Goal: Task Accomplishment & Management: Use online tool/utility

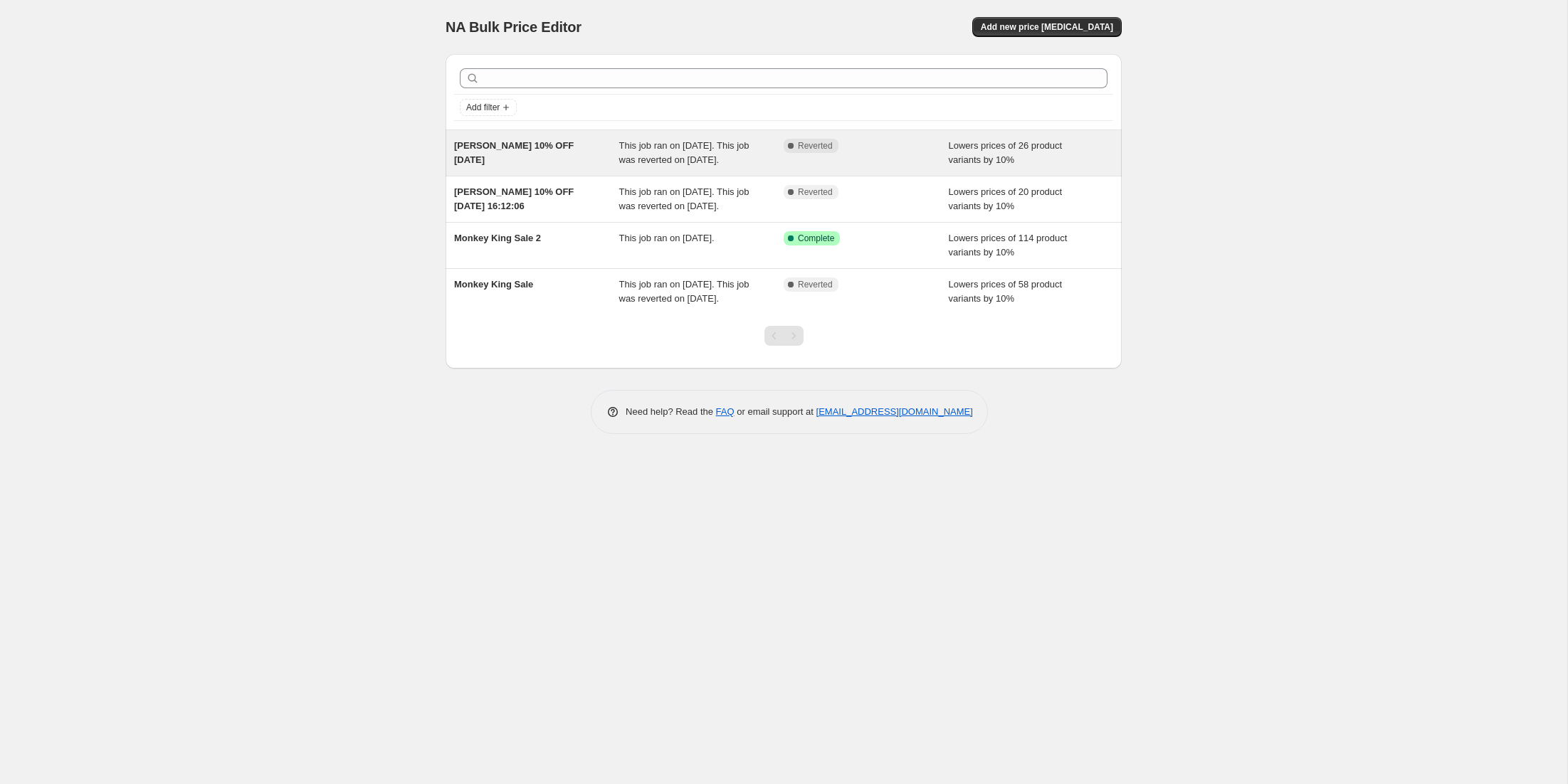
click at [478, 162] on span "[PERSON_NAME] 10% OFF [DATE]" at bounding box center [513, 152] width 120 height 25
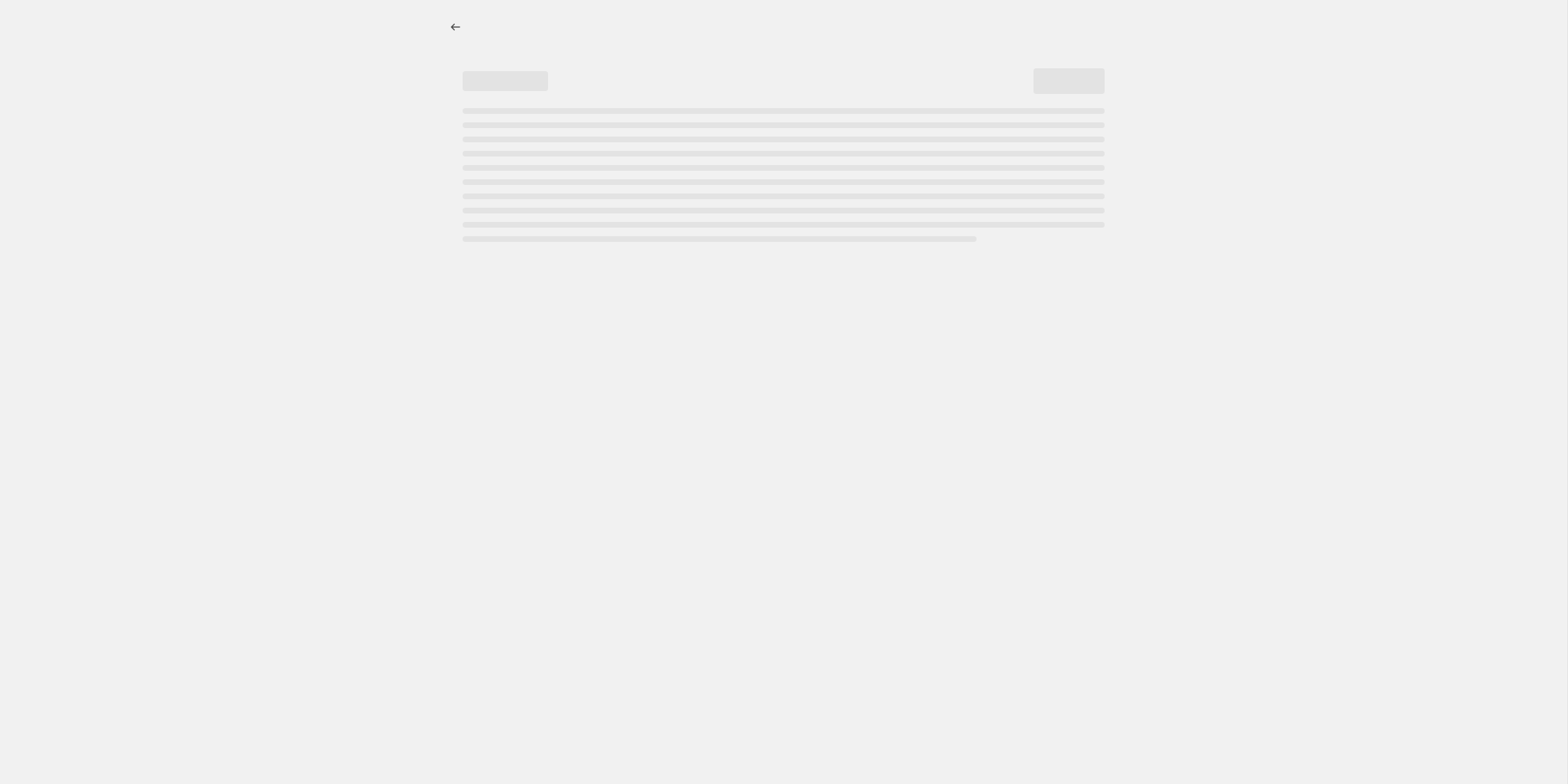
select select "percentage"
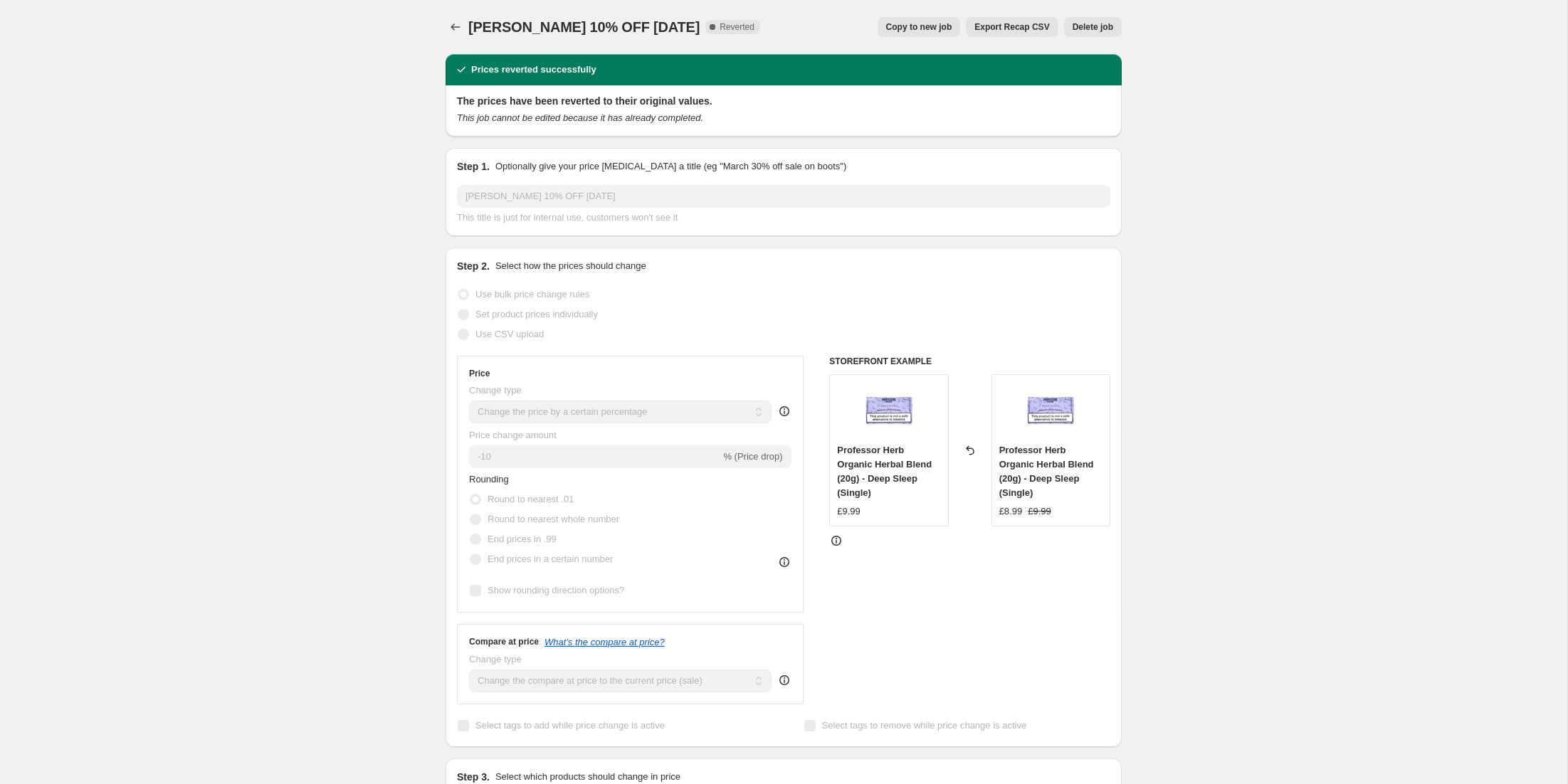
click at [933, 33] on button "Copy to new job" at bounding box center [919, 27] width 84 height 20
select select "percentage"
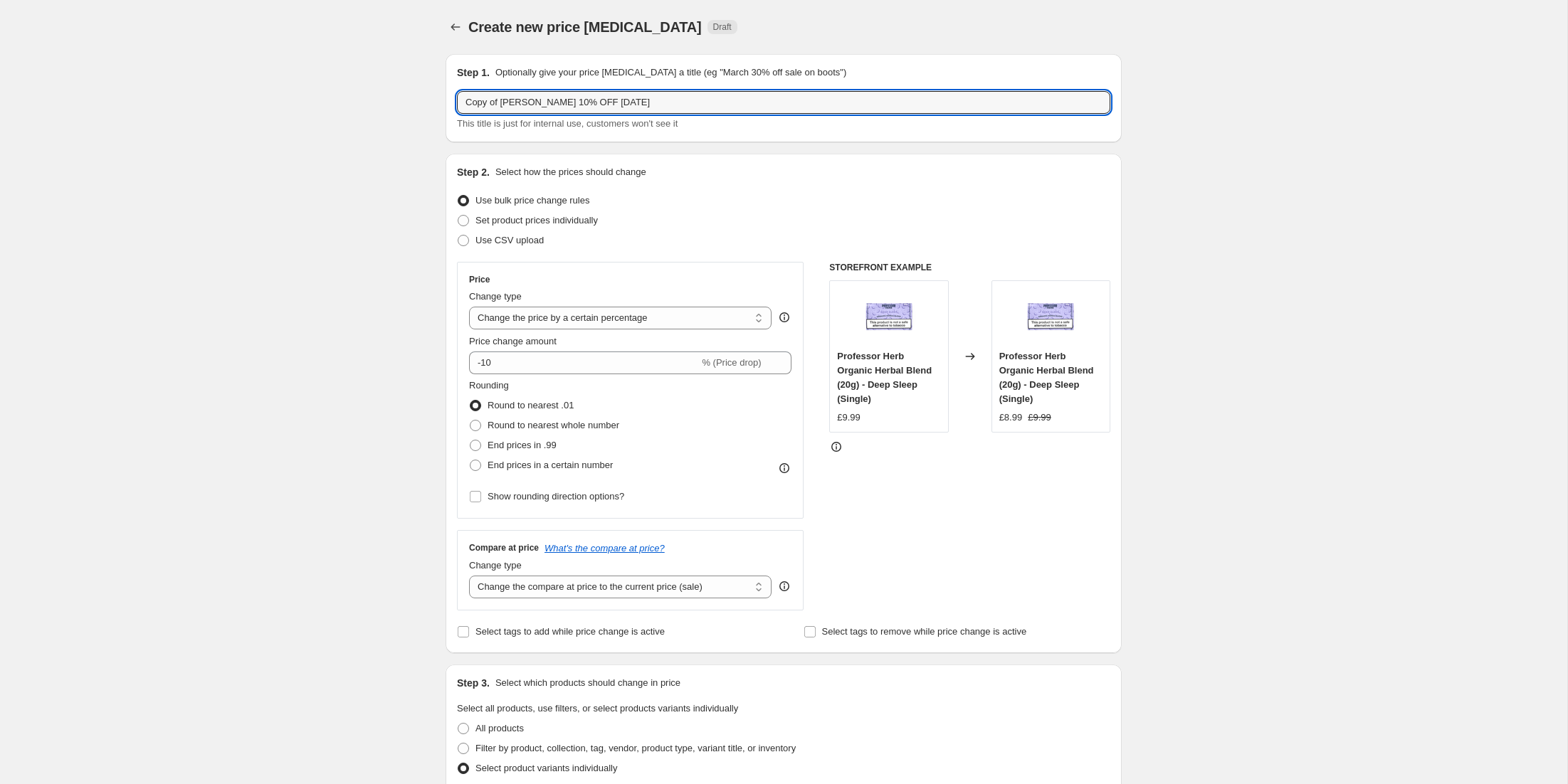
drag, startPoint x: 503, startPoint y: 102, endPoint x: 395, endPoint y: 97, distance: 108.1
click at [395, 97] on div "Create new price [MEDICAL_DATA]. This page is ready Create new price [MEDICAL_D…" at bounding box center [784, 744] width 1567 height 1489
drag, startPoint x: 575, startPoint y: 105, endPoint x: 641, endPoint y: 107, distance: 66.0
click at [641, 107] on input "[PERSON_NAME] 10% OFF [DATE]" at bounding box center [784, 102] width 654 height 23
type input "[PERSON_NAME] 10% OFF 5th Spet"
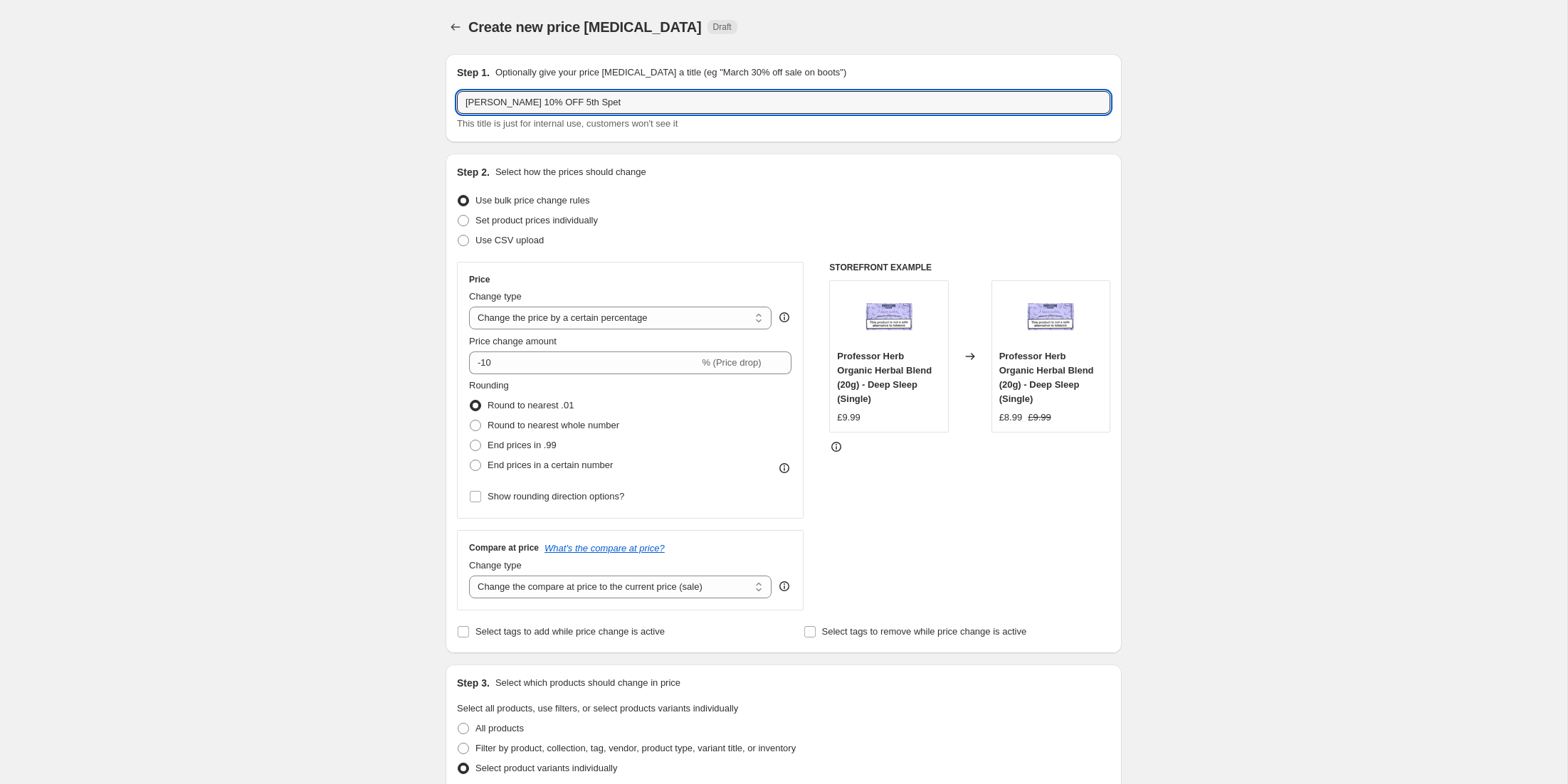
click at [387, 269] on div "Create new price [MEDICAL_DATA]. This page is ready Create new price [MEDICAL_D…" at bounding box center [784, 744] width 1567 height 1489
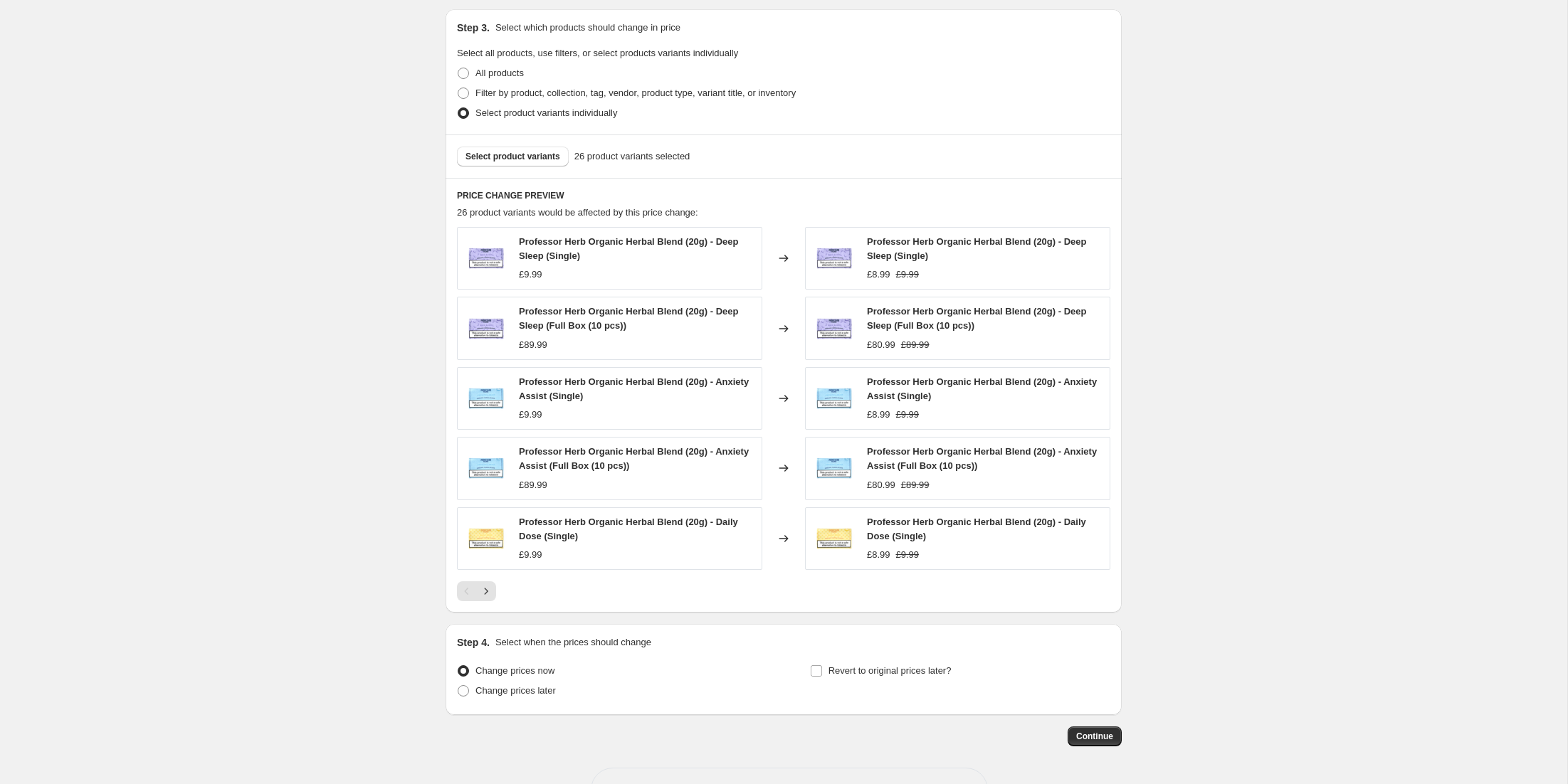
scroll to position [704, 0]
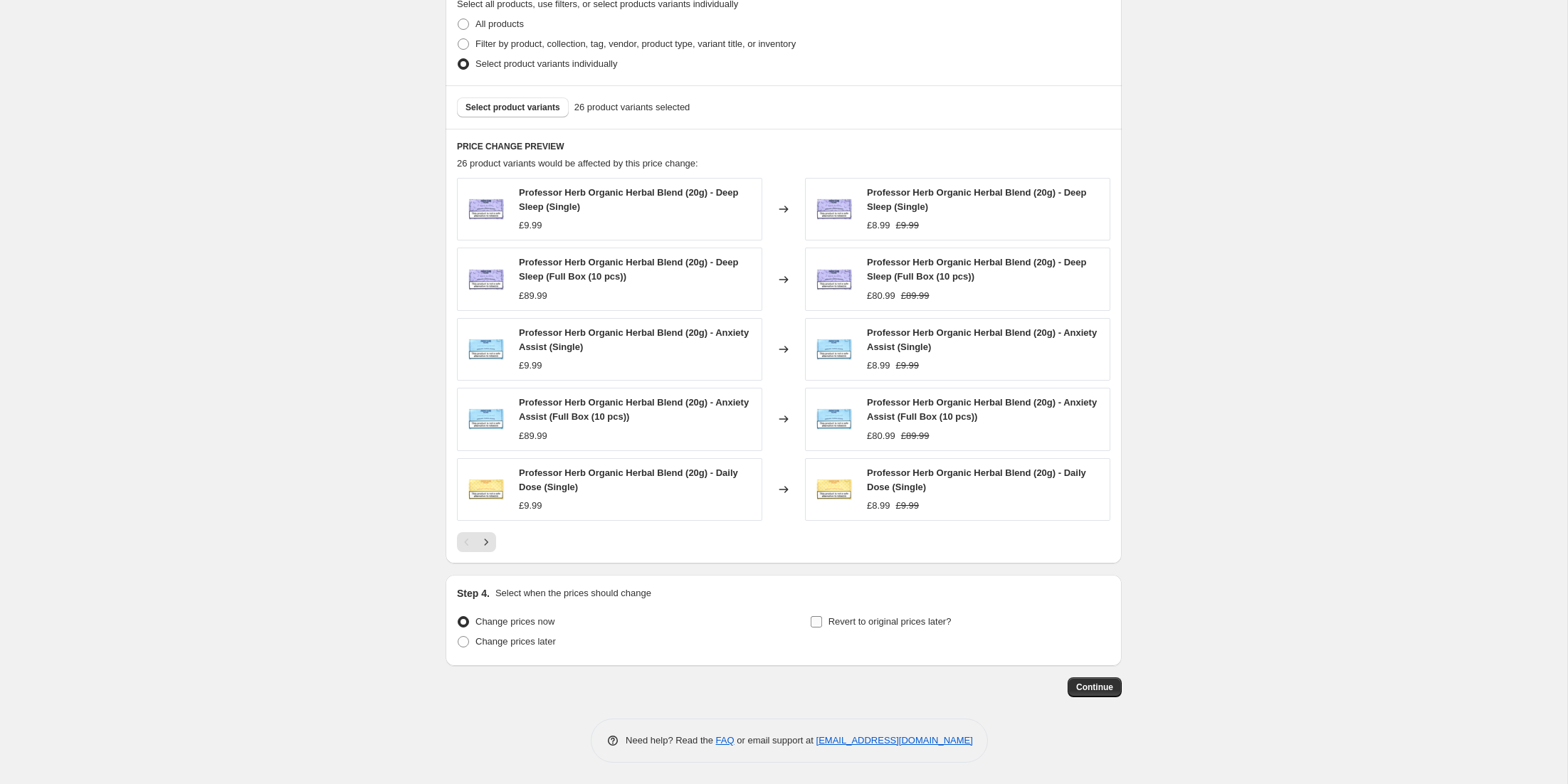
click at [867, 619] on span "Revert to original prices later?" at bounding box center [890, 621] width 123 height 11
click at [822, 619] on input "Revert to original prices later?" at bounding box center [816, 622] width 12 height 12
checkbox input "true"
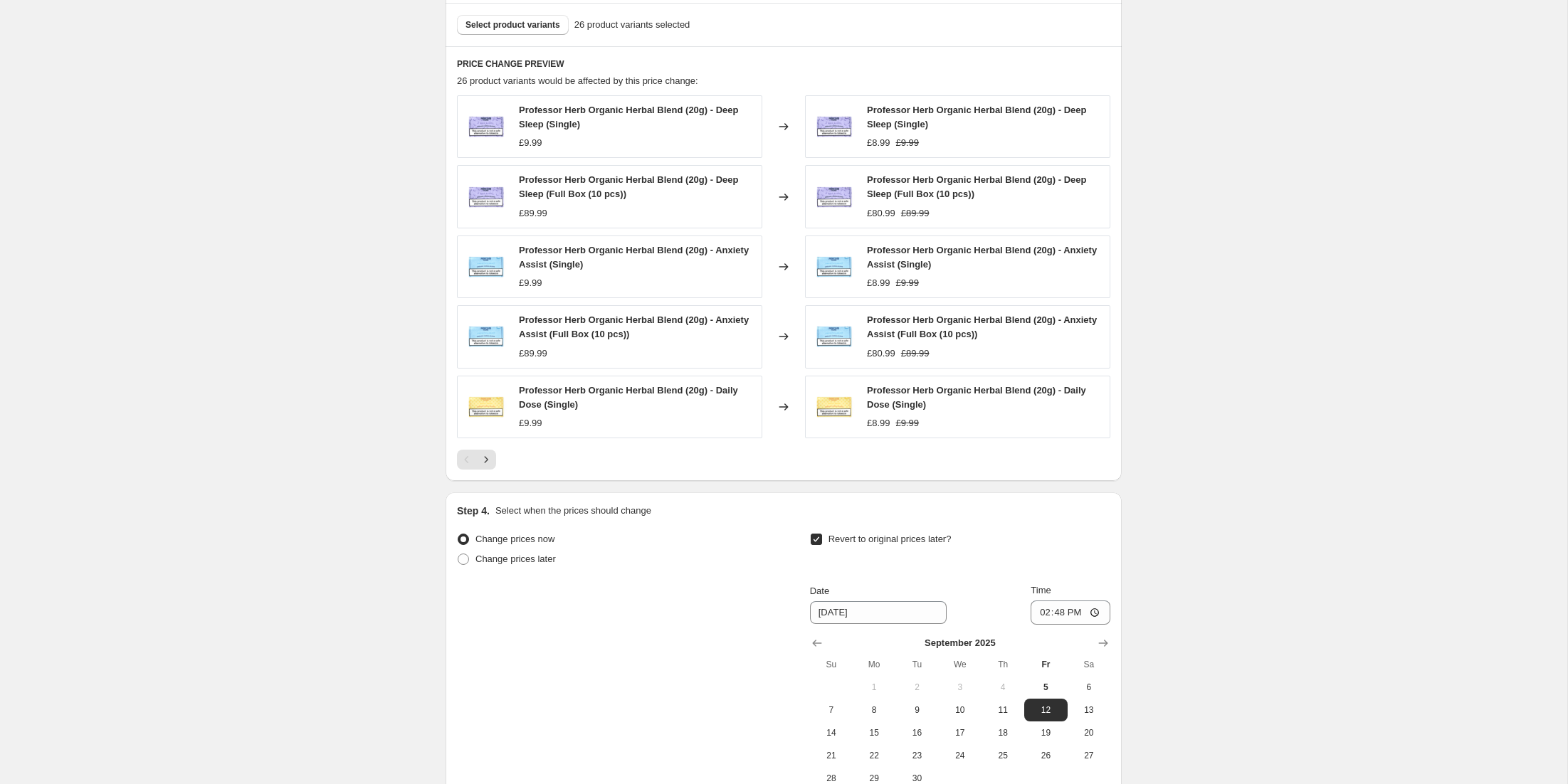
scroll to position [948, 0]
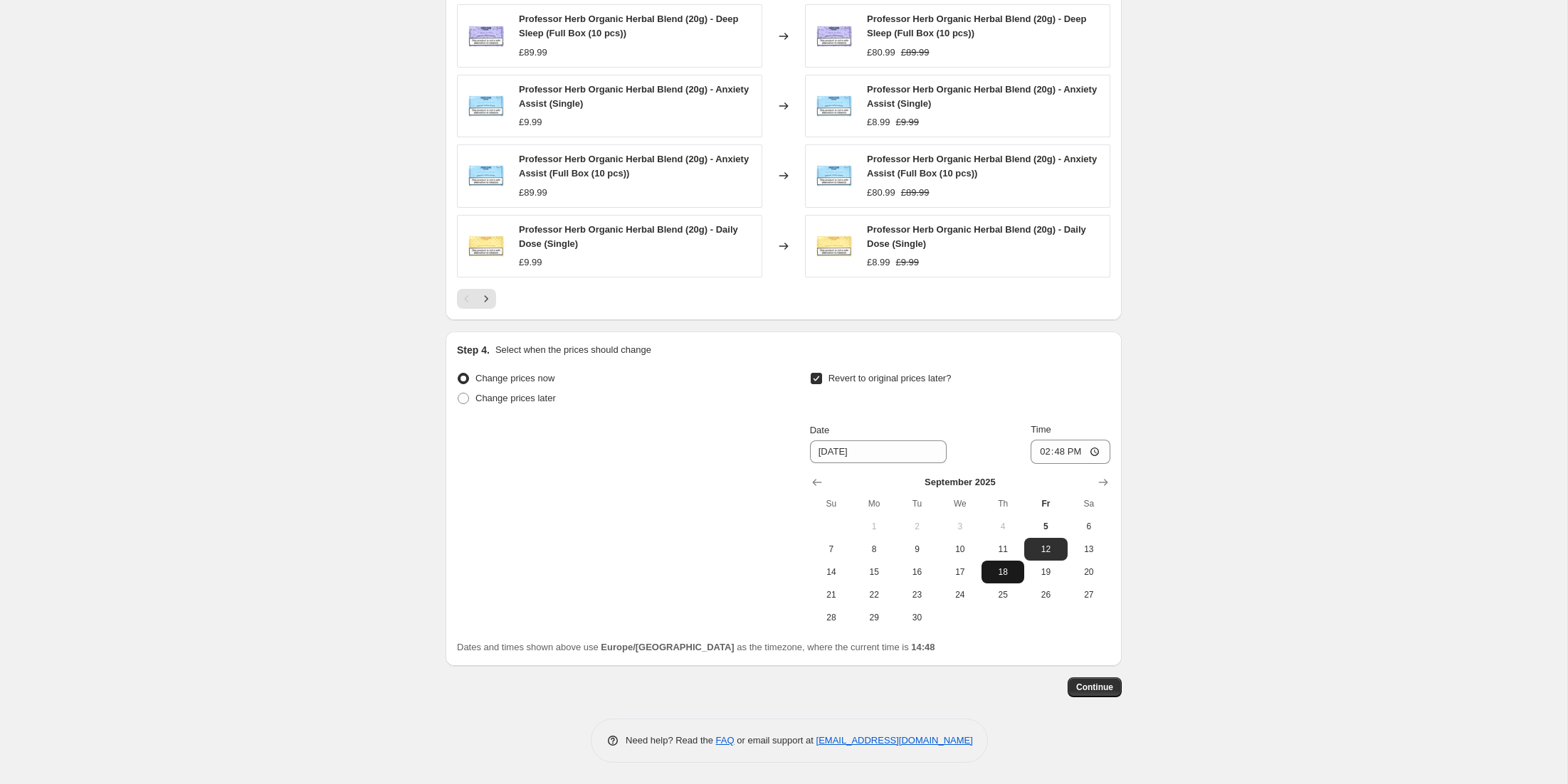
click at [1007, 572] on span "18" at bounding box center [1003, 572] width 31 height 12
type input "[DATE]"
click at [1064, 453] on input "14:48" at bounding box center [1071, 452] width 80 height 24
click at [1063, 446] on input "17:00" at bounding box center [1071, 452] width 80 height 24
click at [1063, 450] on input "17:00" at bounding box center [1071, 452] width 80 height 24
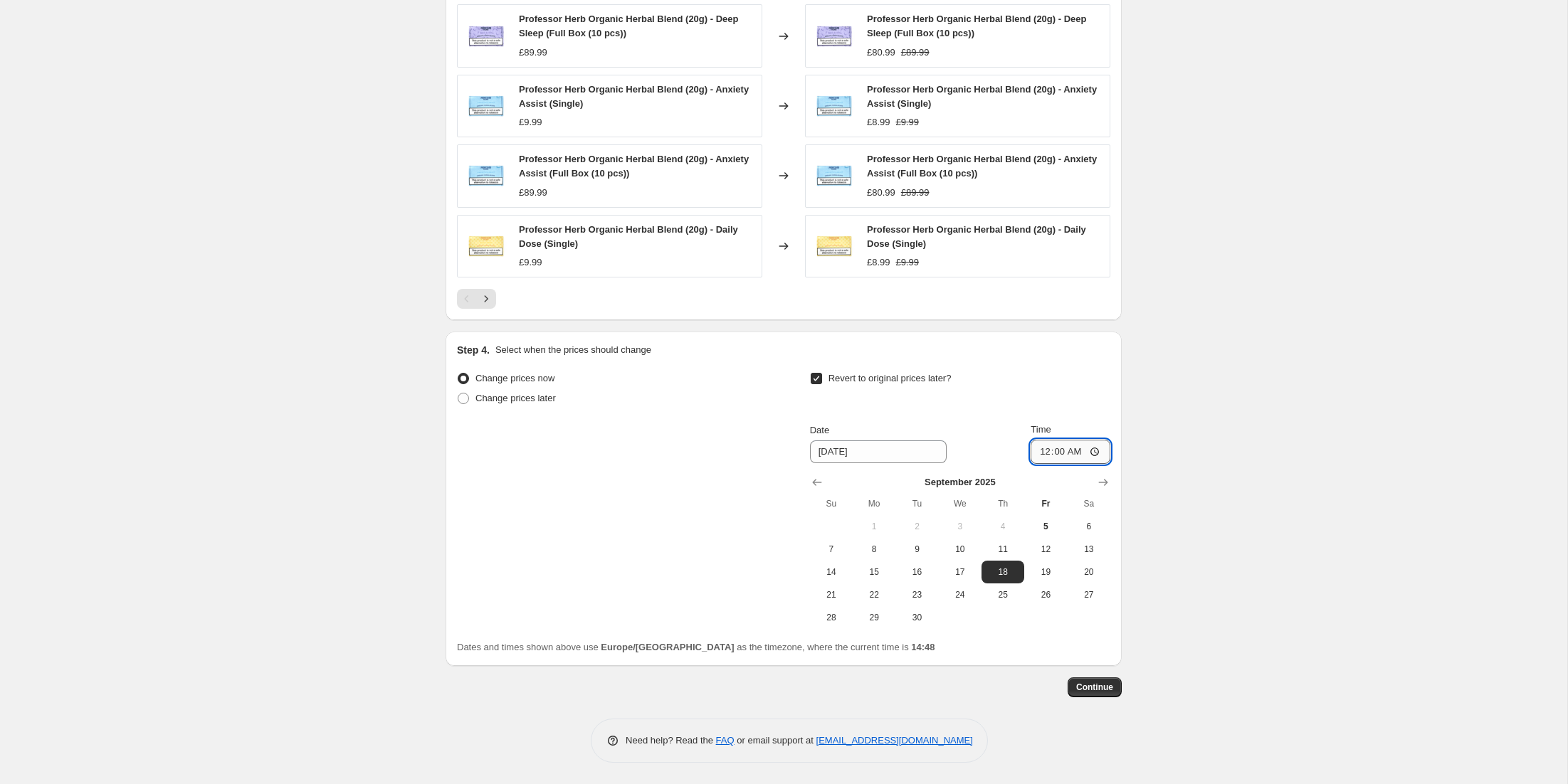
click at [1054, 456] on input "00:00" at bounding box center [1071, 452] width 80 height 24
type input "23:59"
click at [1091, 693] on button "Continue" at bounding box center [1094, 687] width 54 height 20
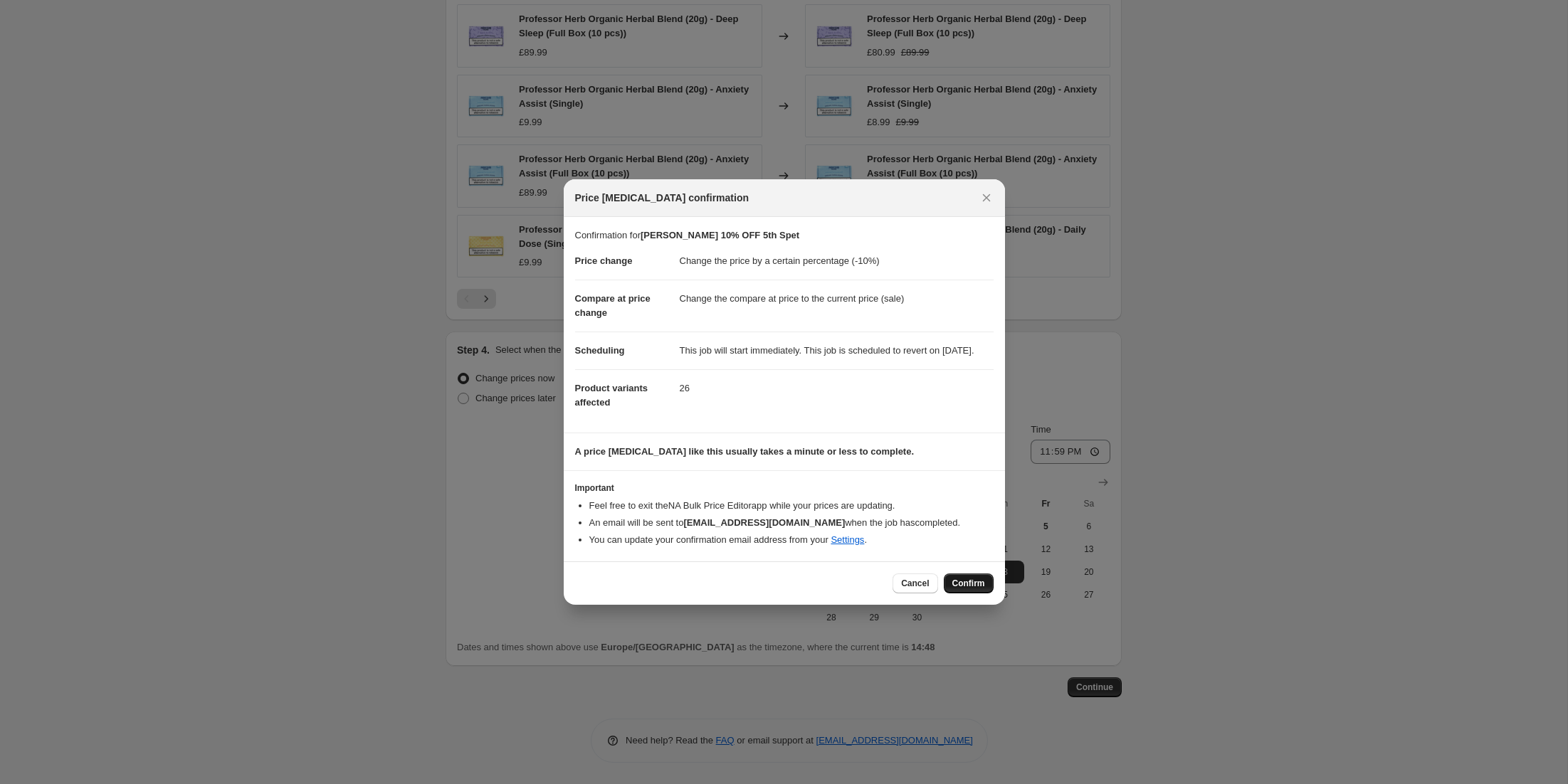
click at [973, 589] on span "Confirm" at bounding box center [969, 584] width 33 height 12
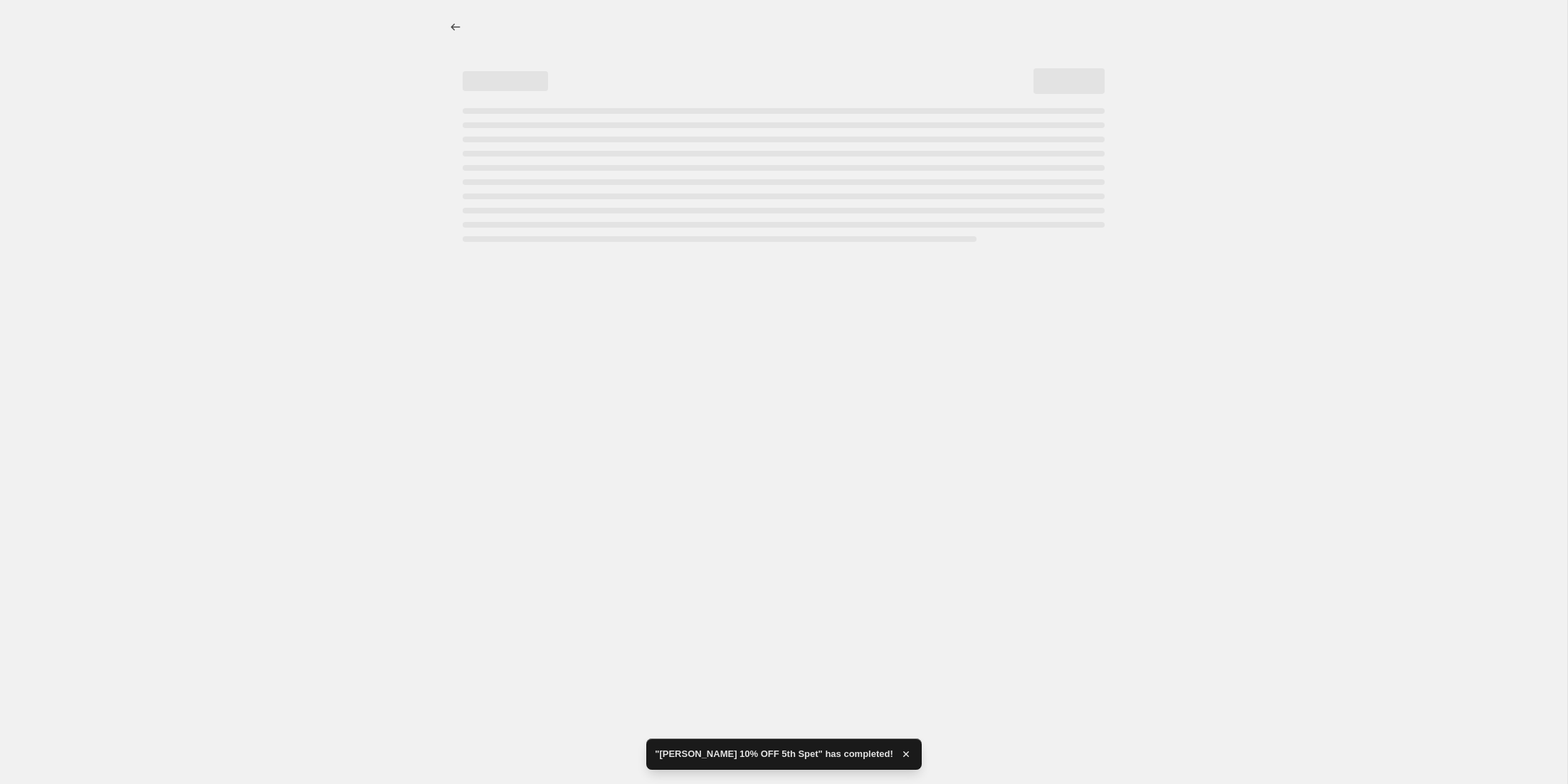
select select "percentage"
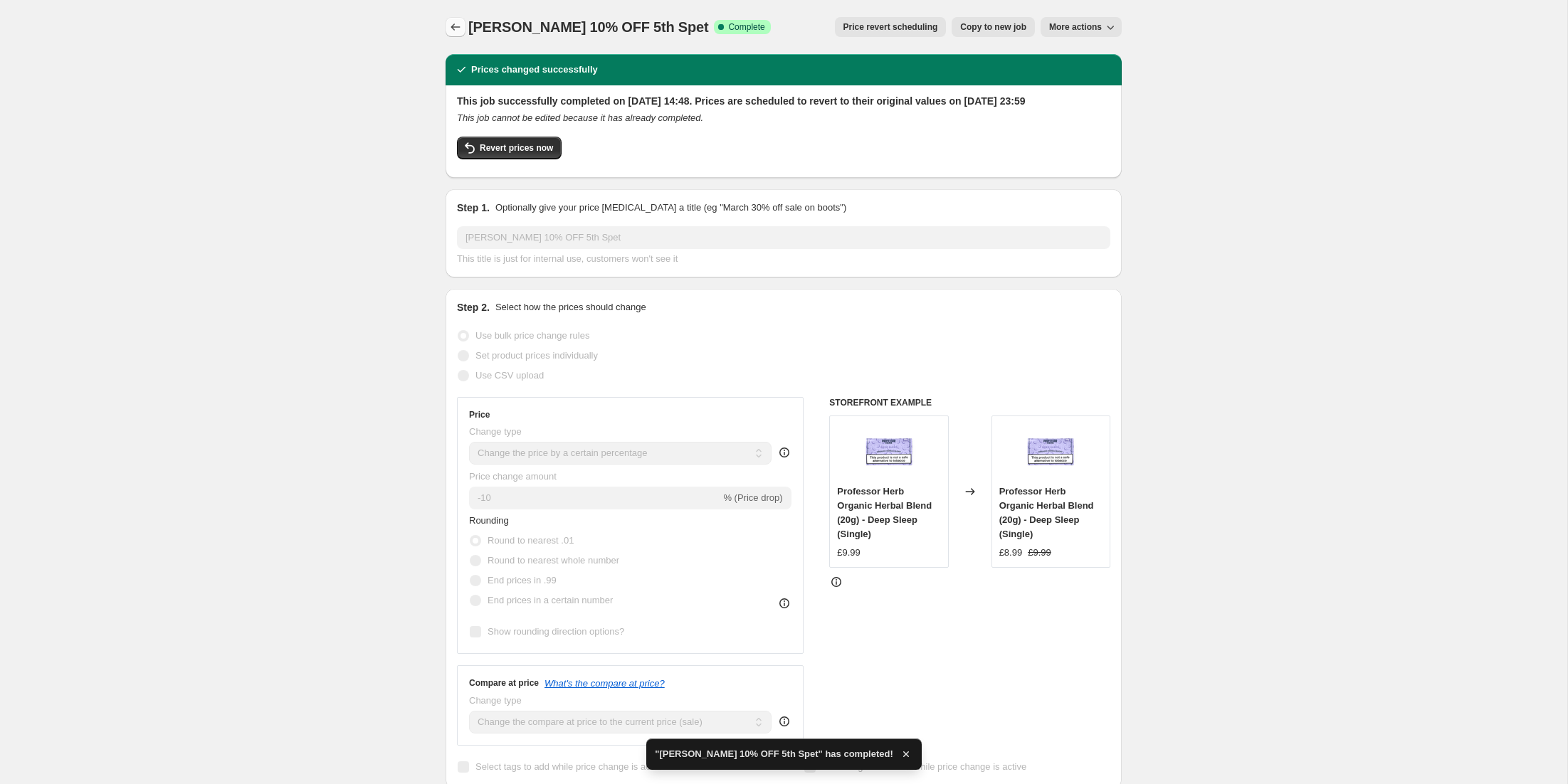
click at [456, 24] on icon "Price change jobs" at bounding box center [456, 27] width 15 height 15
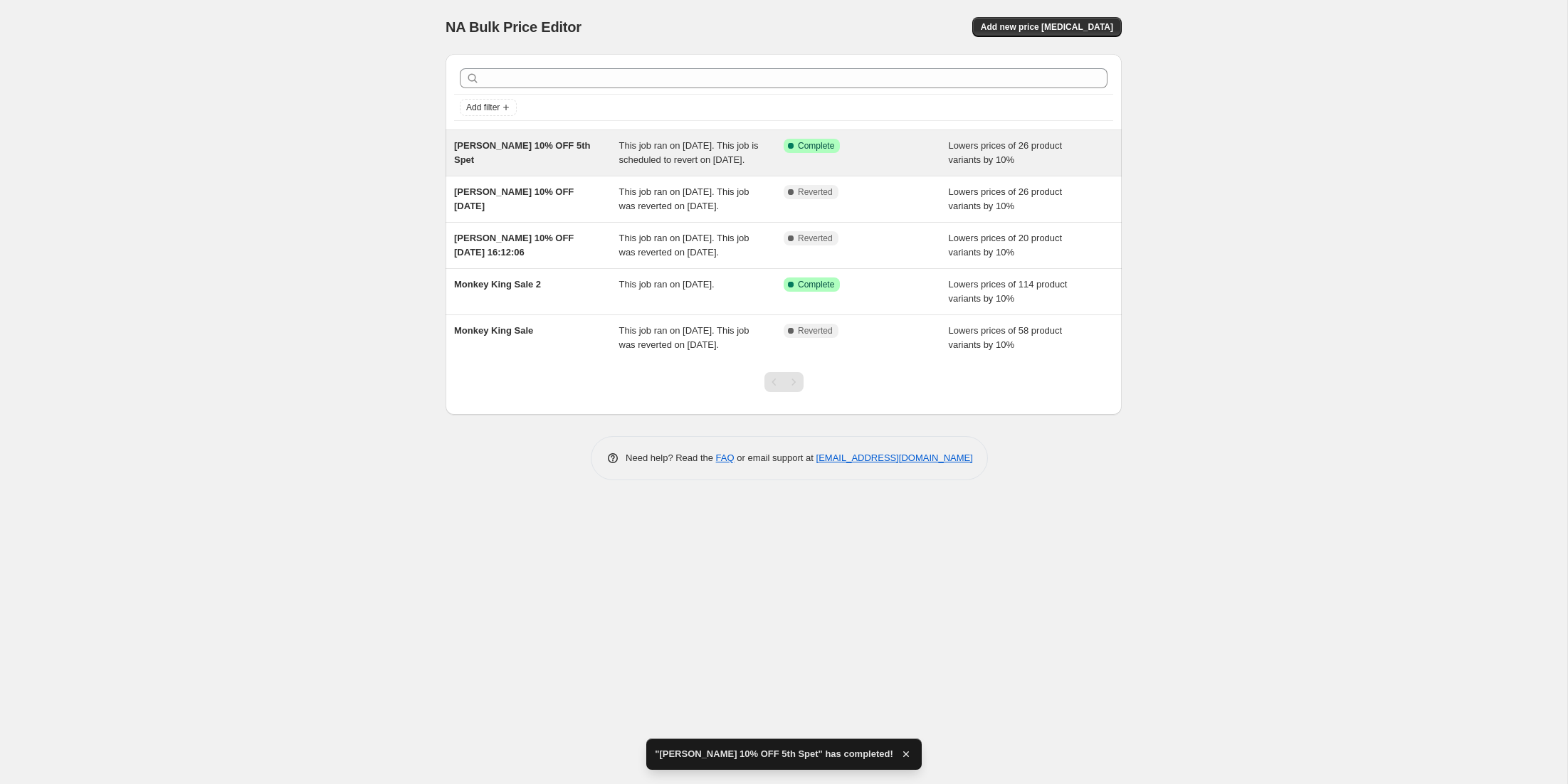
click at [491, 142] on span "[PERSON_NAME] 10% OFF 5th Spet" at bounding box center [521, 152] width 136 height 25
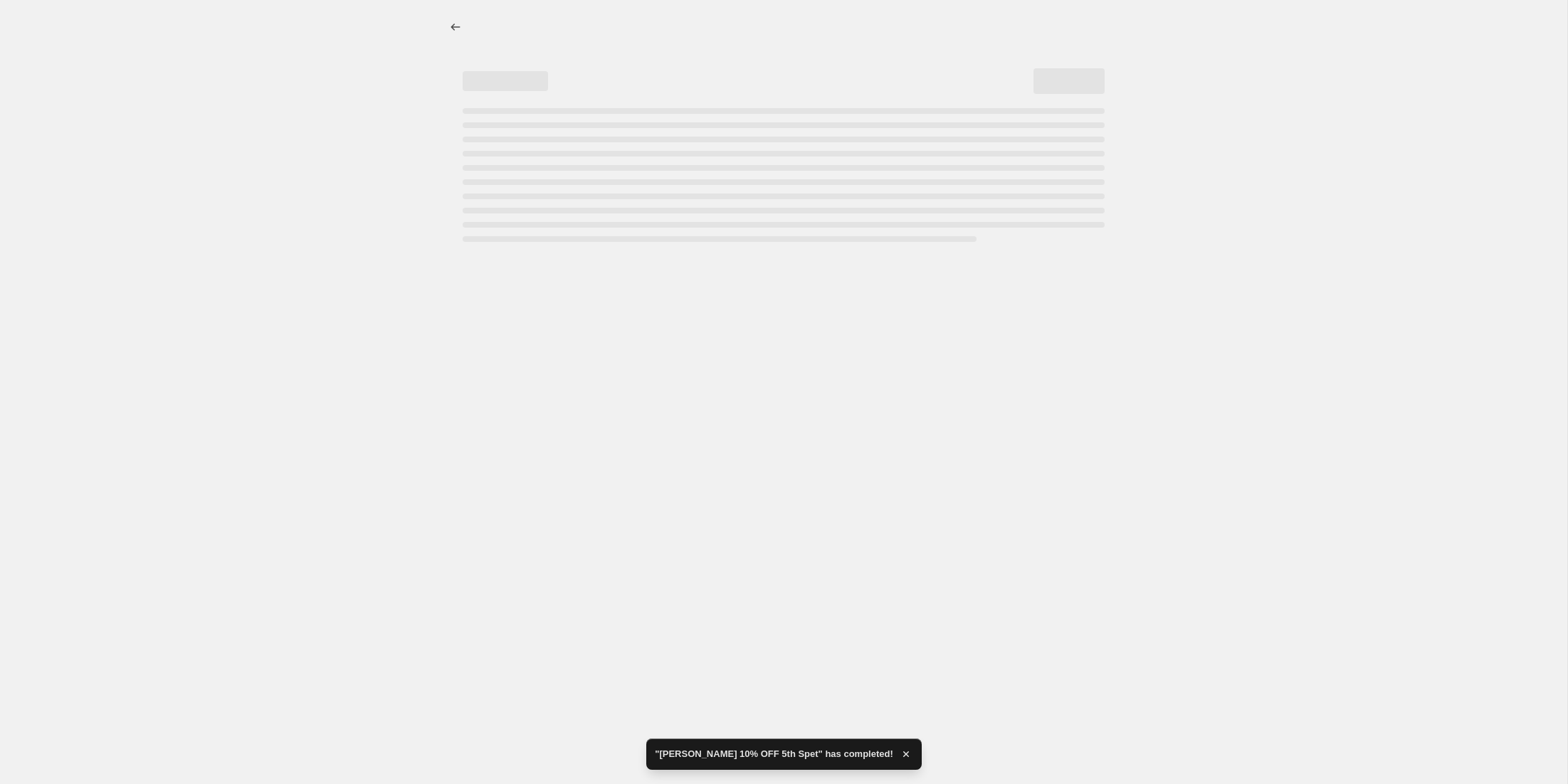
select select "percentage"
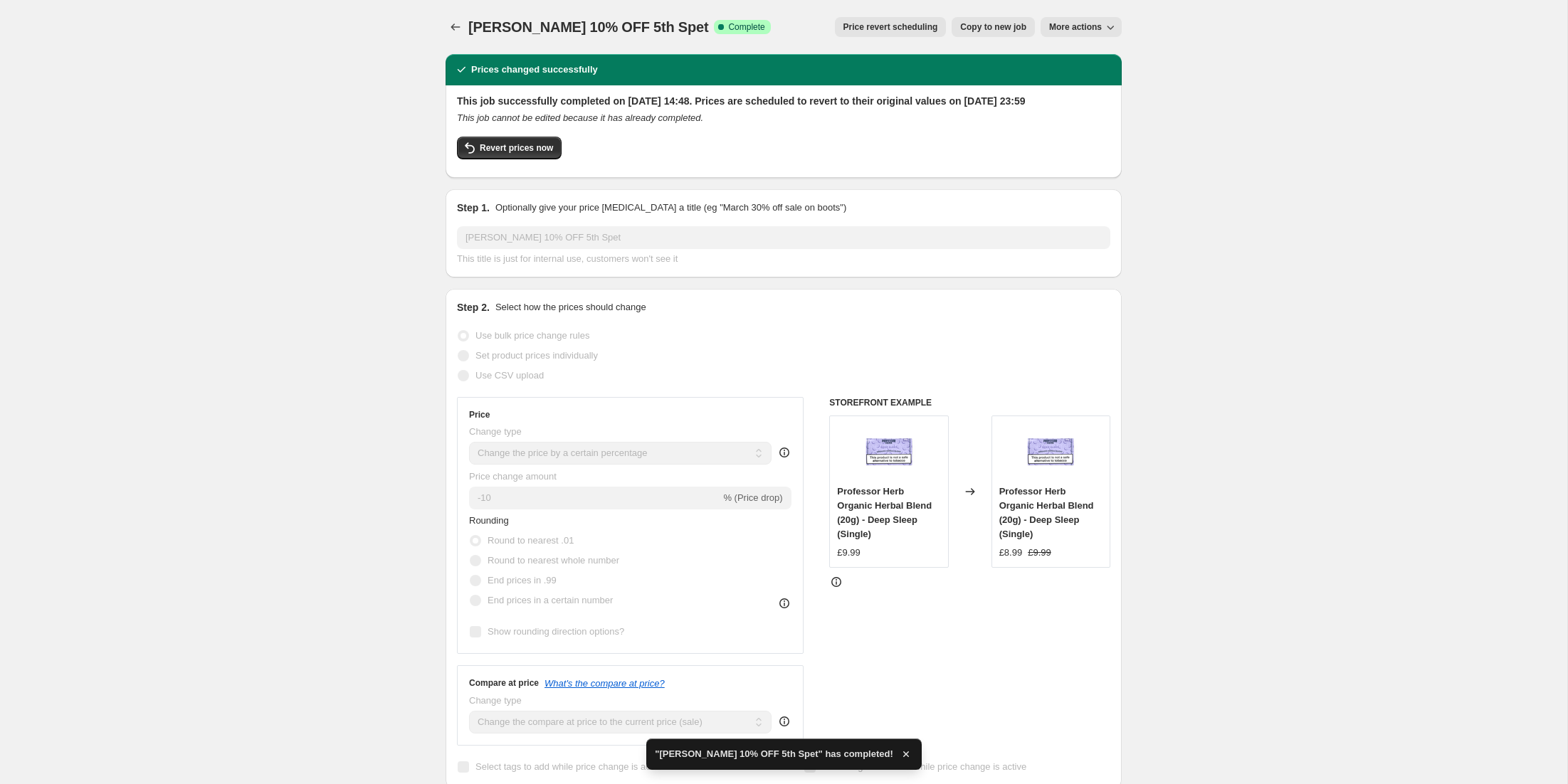
click at [981, 33] on button "Copy to new job" at bounding box center [994, 27] width 84 height 20
select select "percentage"
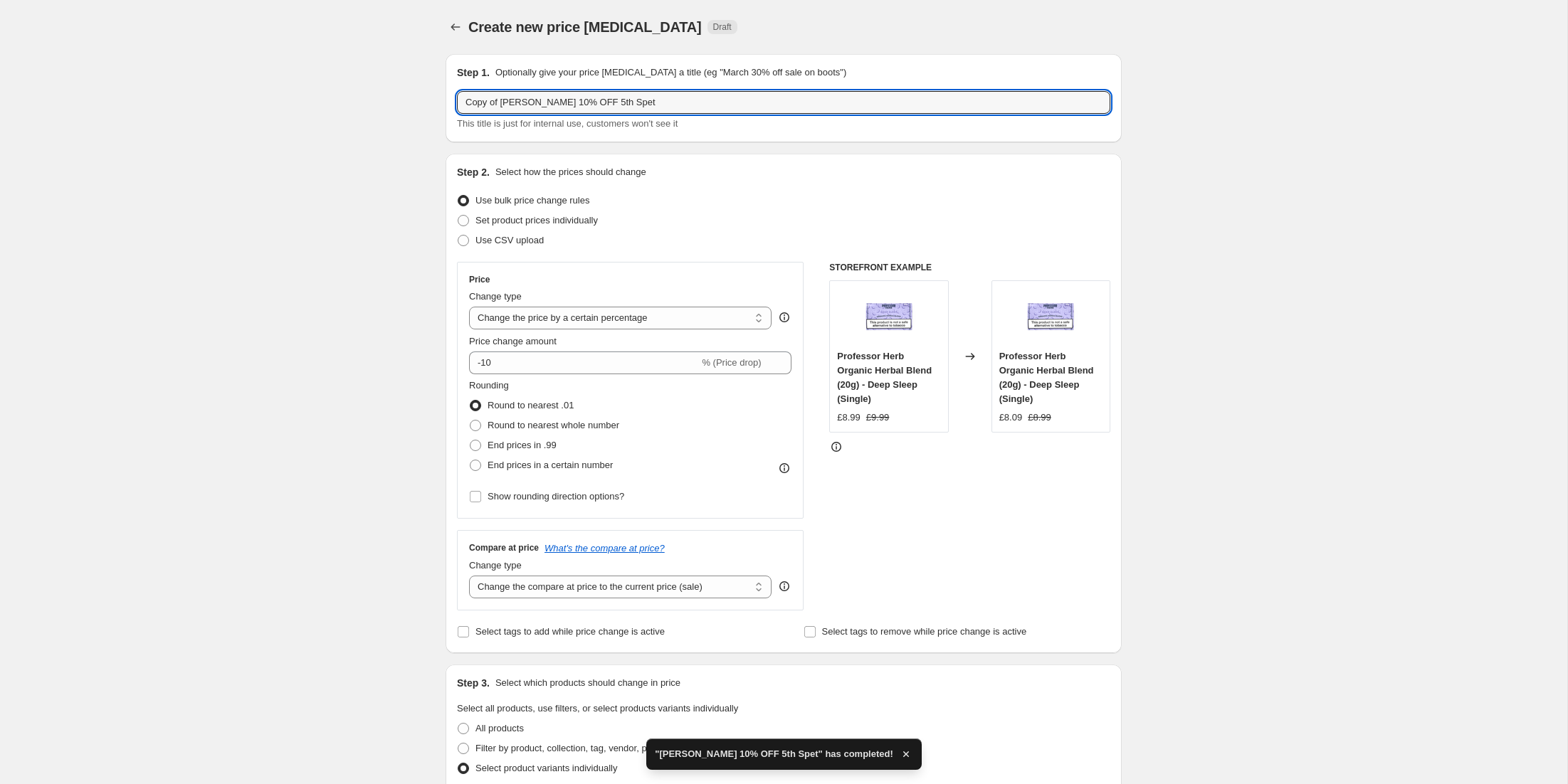
drag, startPoint x: 566, startPoint y: 106, endPoint x: 428, endPoint y: 97, distance: 138.3
click at [428, 97] on div "Create new price [MEDICAL_DATA]. This page is ready Create new price [MEDICAL_D…" at bounding box center [784, 744] width 710 height 1489
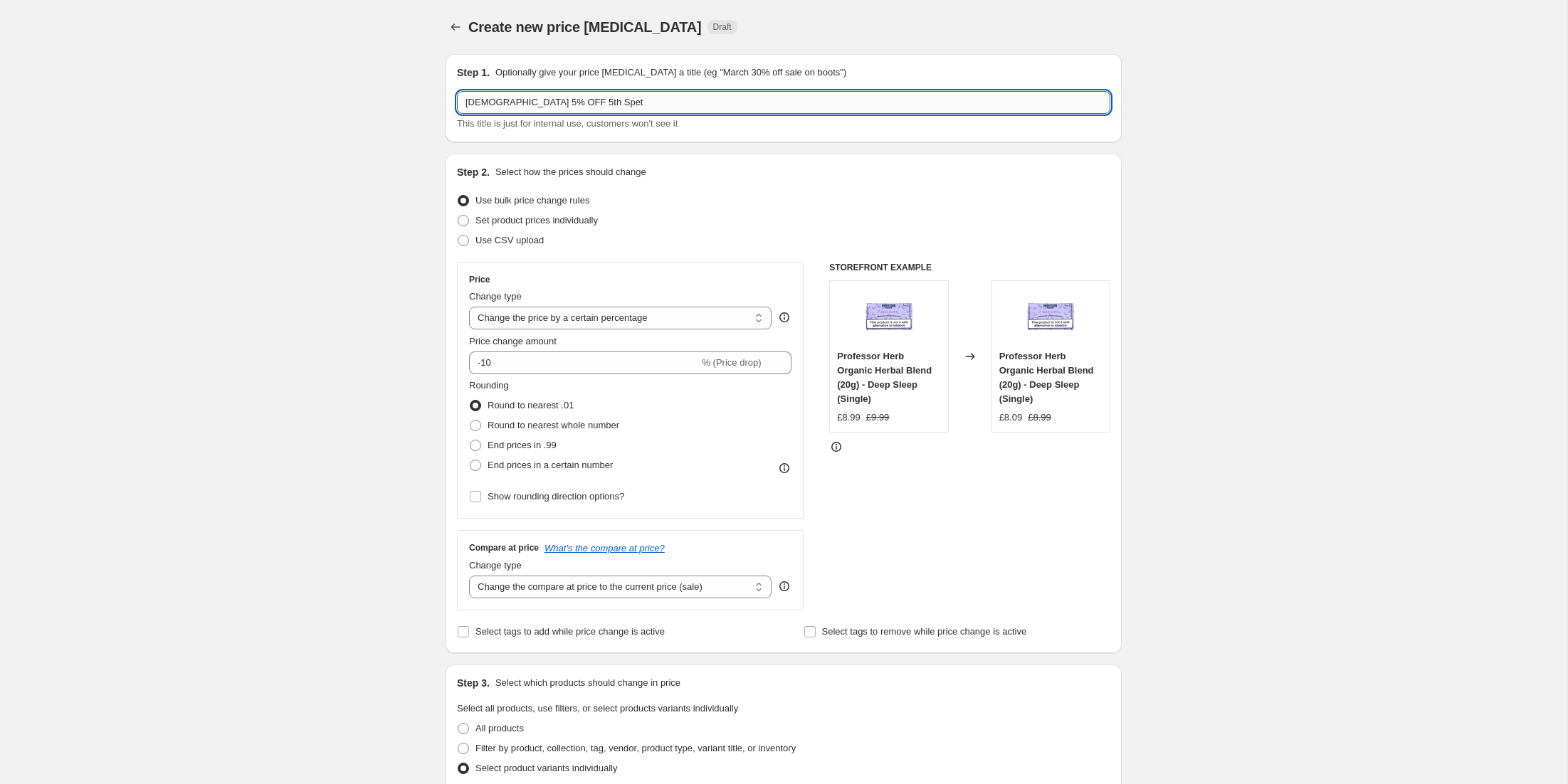
click at [568, 108] on input "[DEMOGRAPHIC_DATA] 5% OFF 5th Spet" at bounding box center [784, 102] width 654 height 23
type input "[DEMOGRAPHIC_DATA] 5% OFF [DATE]"
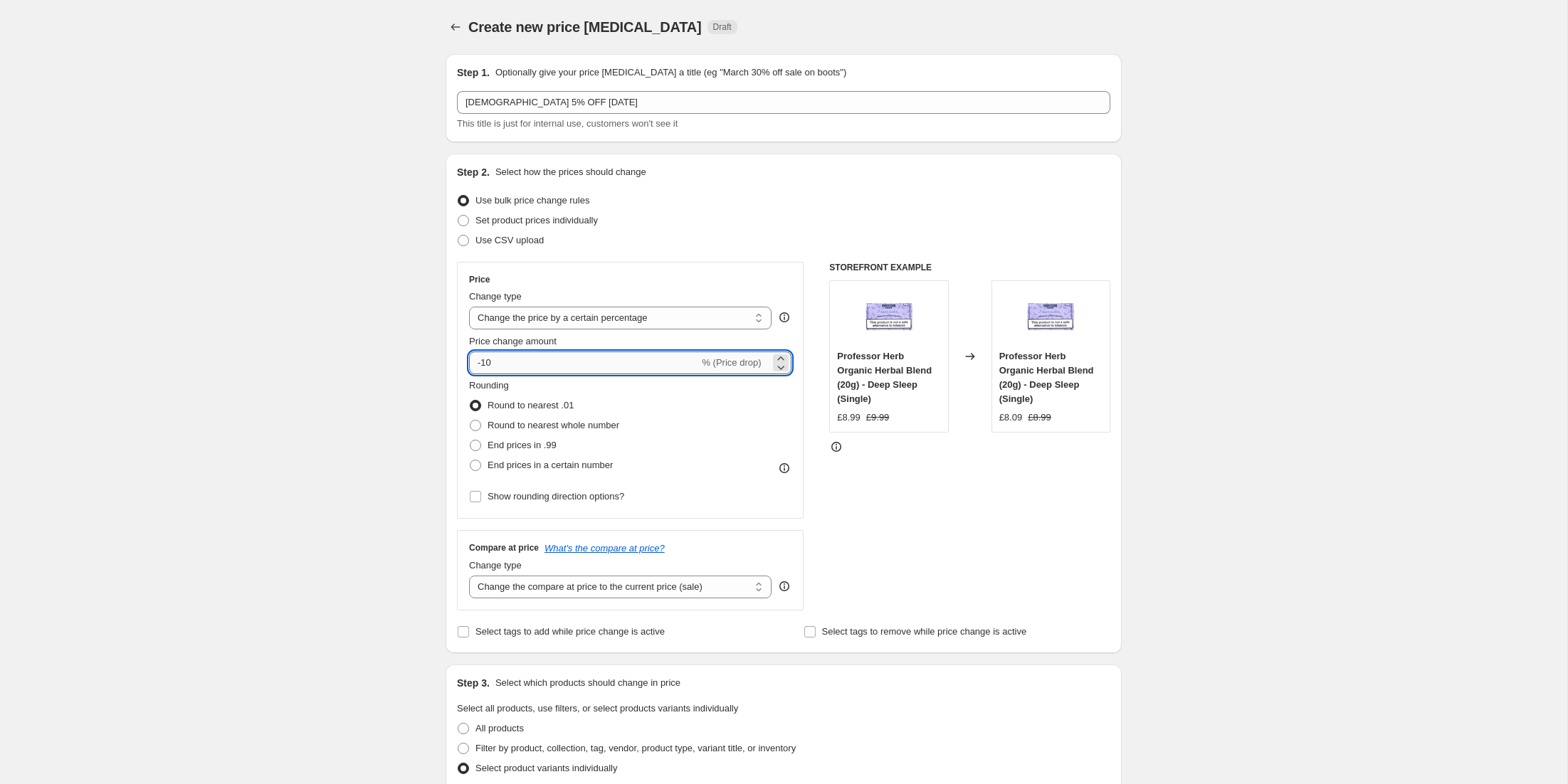
click at [513, 354] on input "-10" at bounding box center [584, 362] width 230 height 23
click at [513, 359] on input "-10" at bounding box center [584, 362] width 230 height 23
type input "-5"
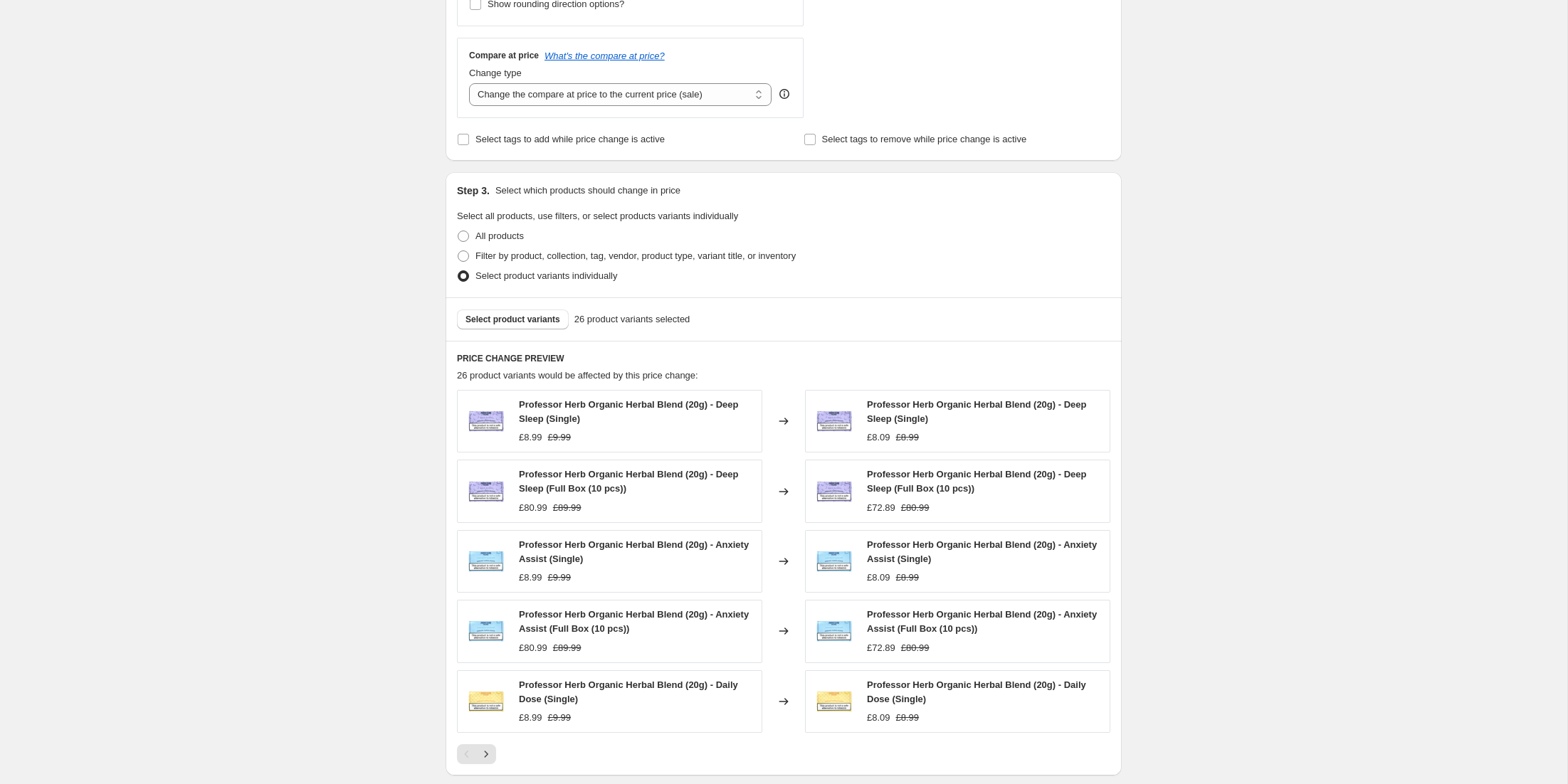
scroll to position [510, 0]
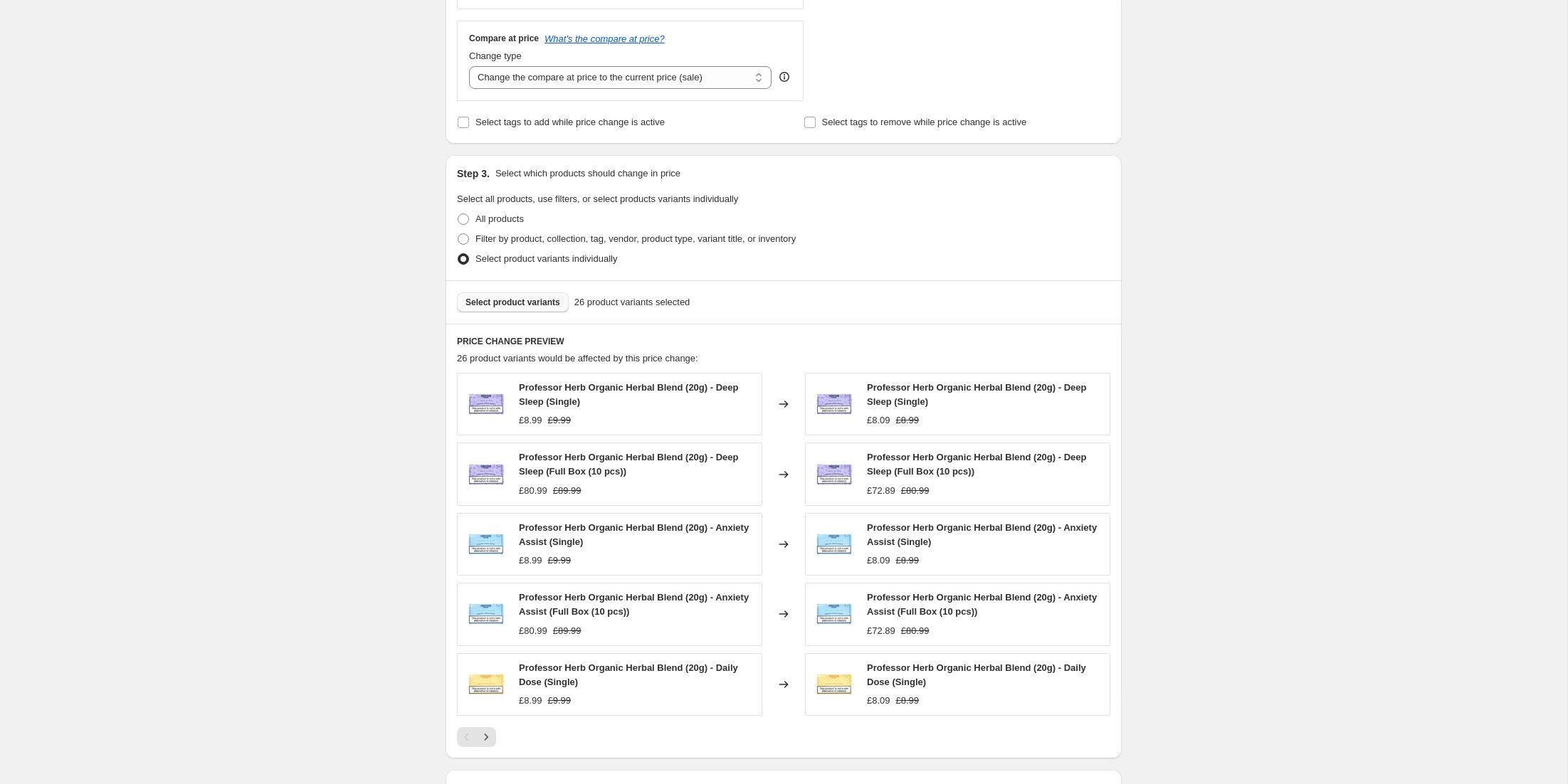
click at [488, 305] on span "Select product variants" at bounding box center [513, 303] width 94 height 12
click at [490, 743] on icon "Next" at bounding box center [487, 738] width 15 height 15
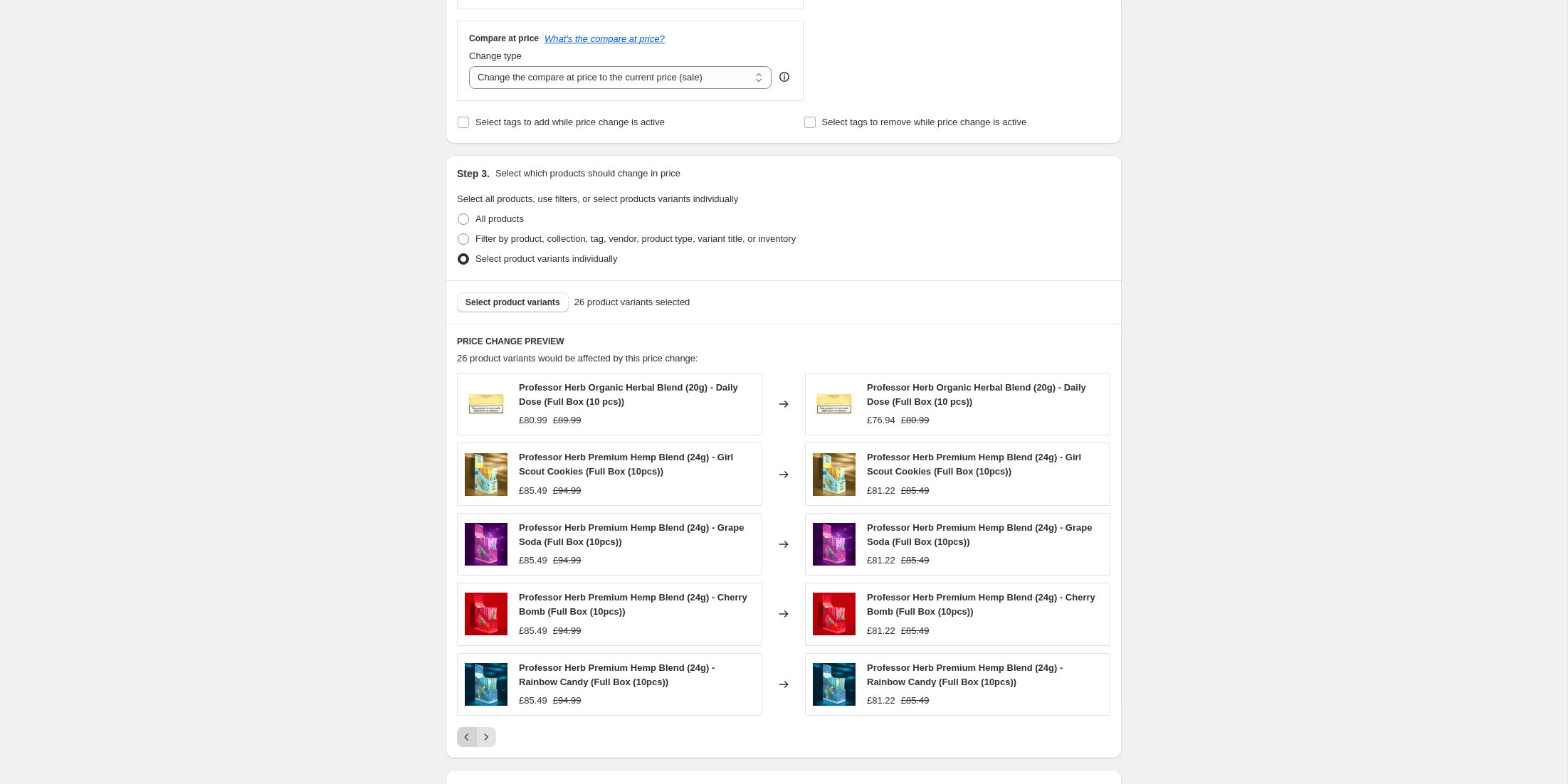
click at [462, 737] on icon "Previous" at bounding box center [467, 738] width 15 height 15
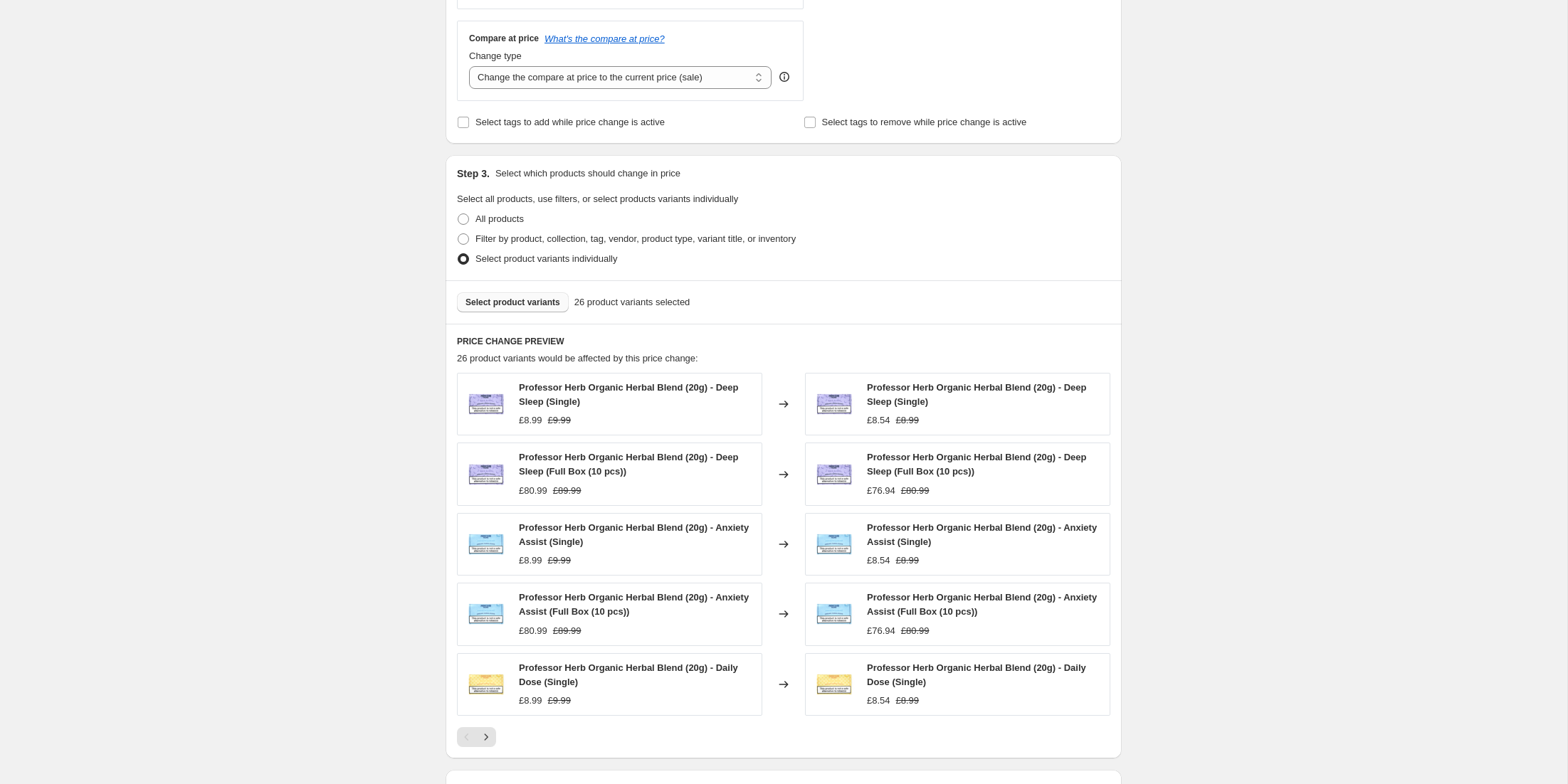
click at [513, 305] on span "Select product variants" at bounding box center [513, 303] width 94 height 12
click at [517, 298] on span "Select product variants" at bounding box center [513, 303] width 94 height 12
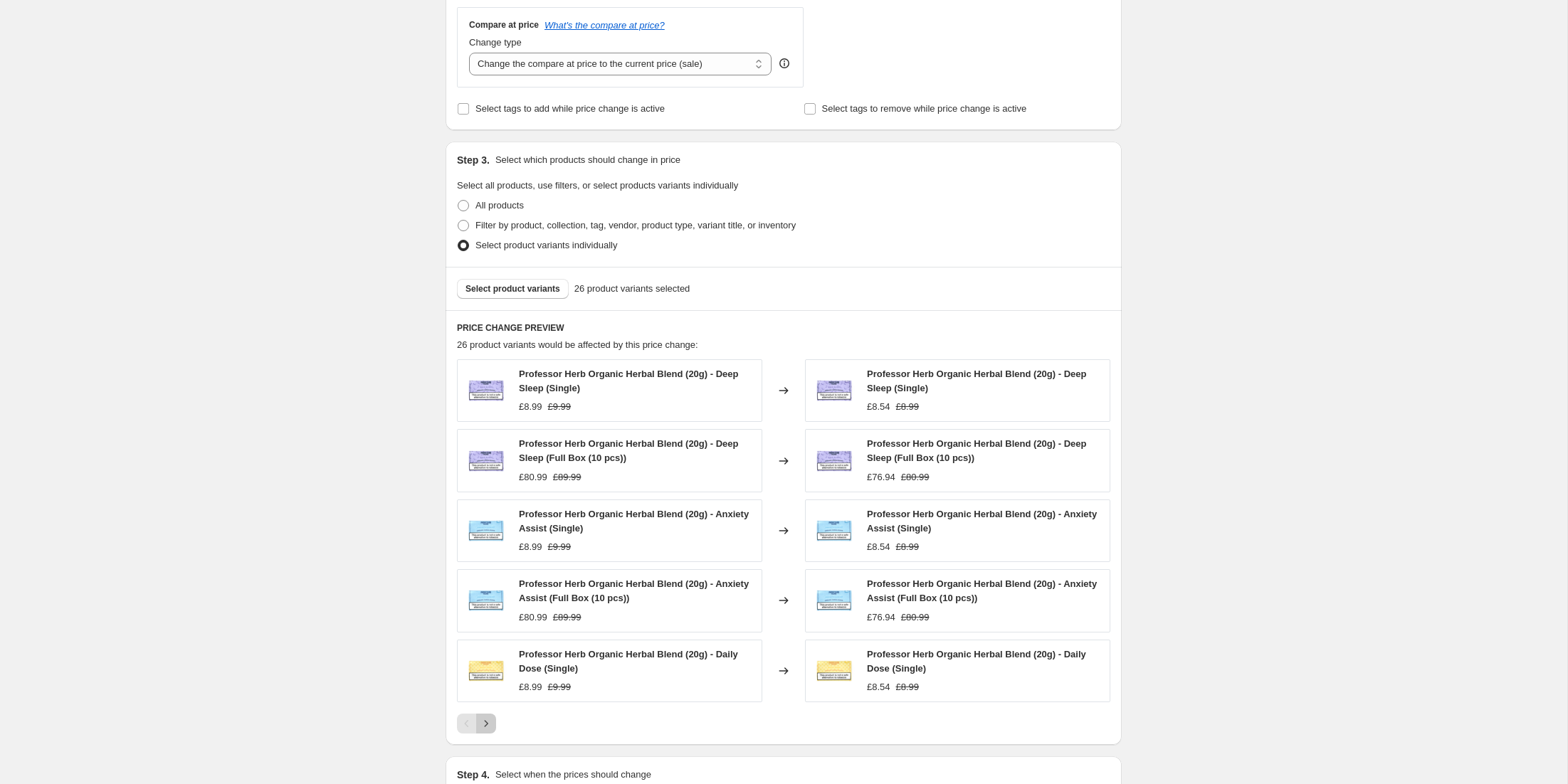
click at [487, 727] on icon "Next" at bounding box center [487, 724] width 15 height 15
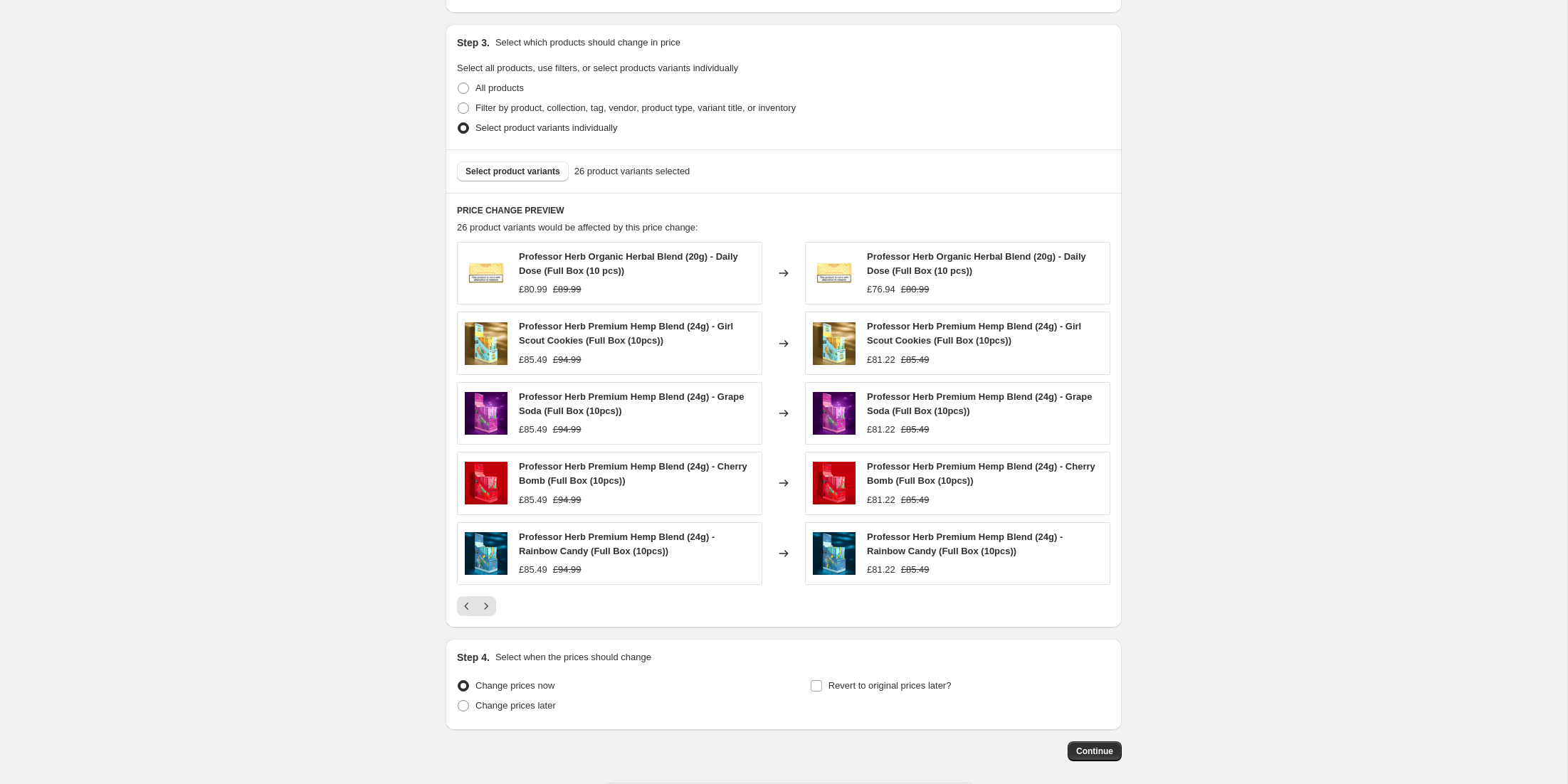
scroll to position [641, 0]
drag, startPoint x: 743, startPoint y: 540, endPoint x: 729, endPoint y: 549, distance: 16.6
click at [742, 540] on div "Professor Herb Premium Hemp Blend (24g) - Rainbow Candy (Full Box (10pcs))" at bounding box center [637, 543] width 235 height 28
click at [466, 80] on span at bounding box center [463, 86] width 13 height 13
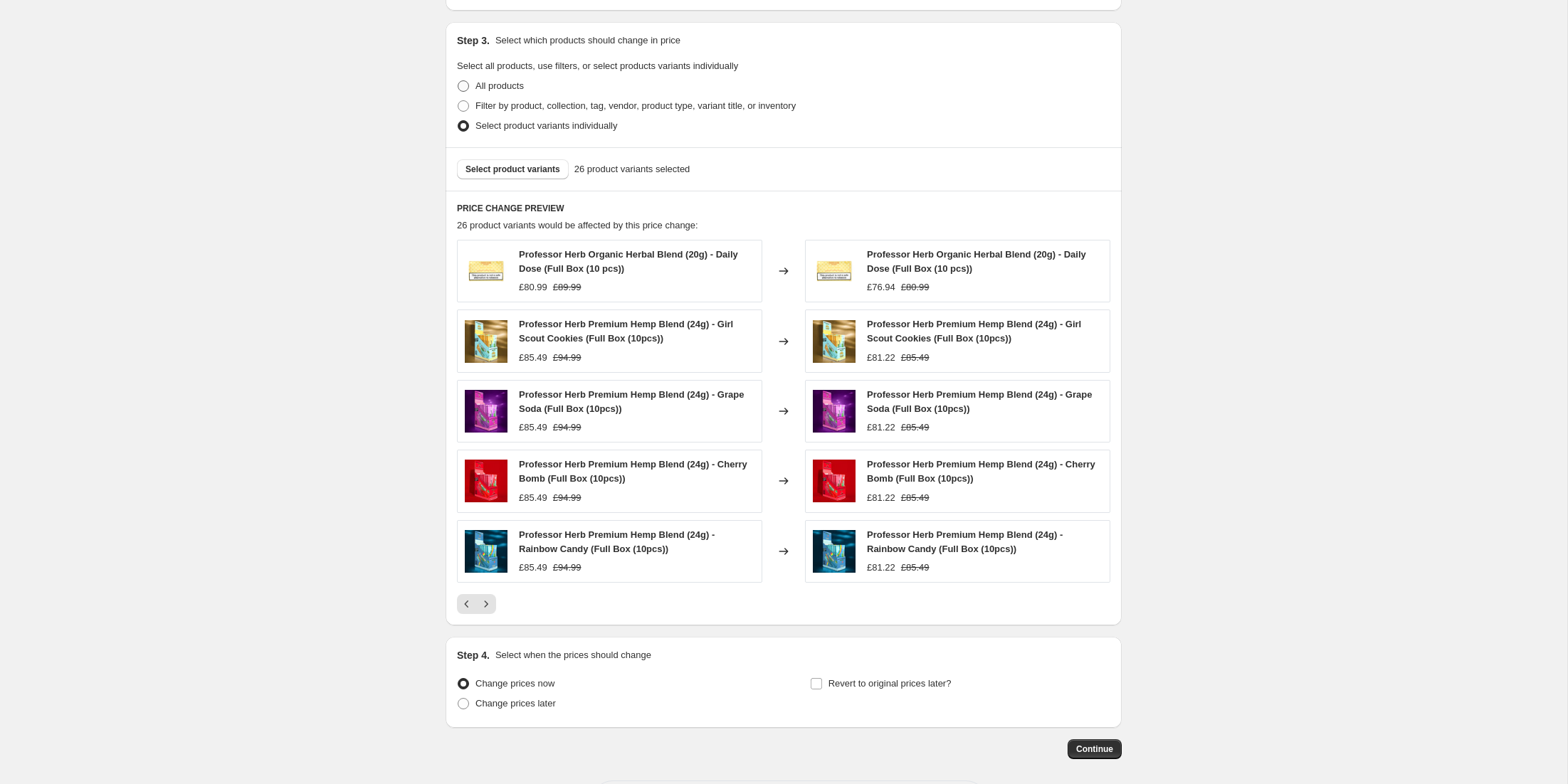
click at [458, 81] on input "All products" at bounding box center [458, 81] width 1 height 1
radio input "true"
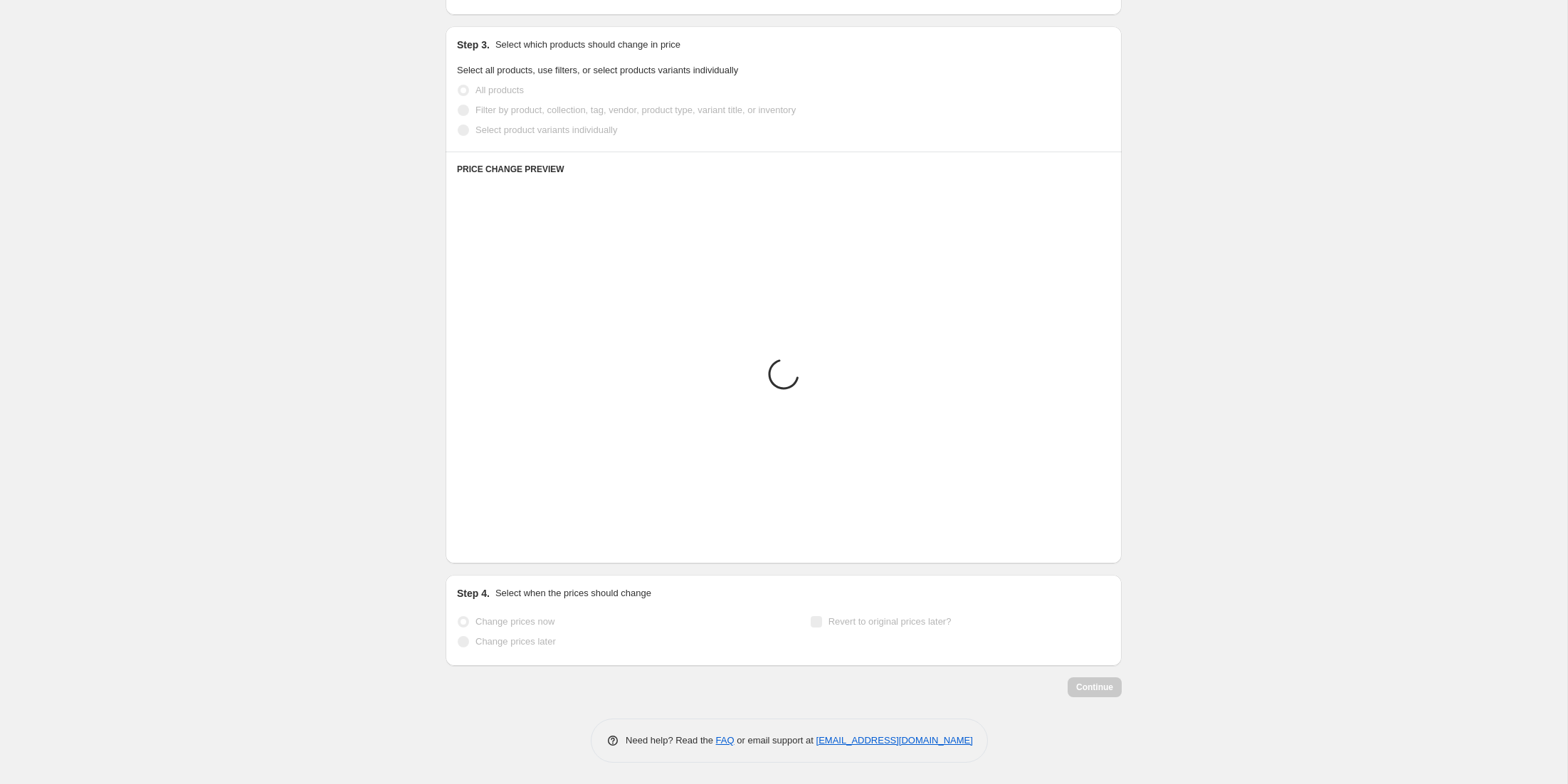
click at [465, 113] on span at bounding box center [463, 110] width 12 height 12
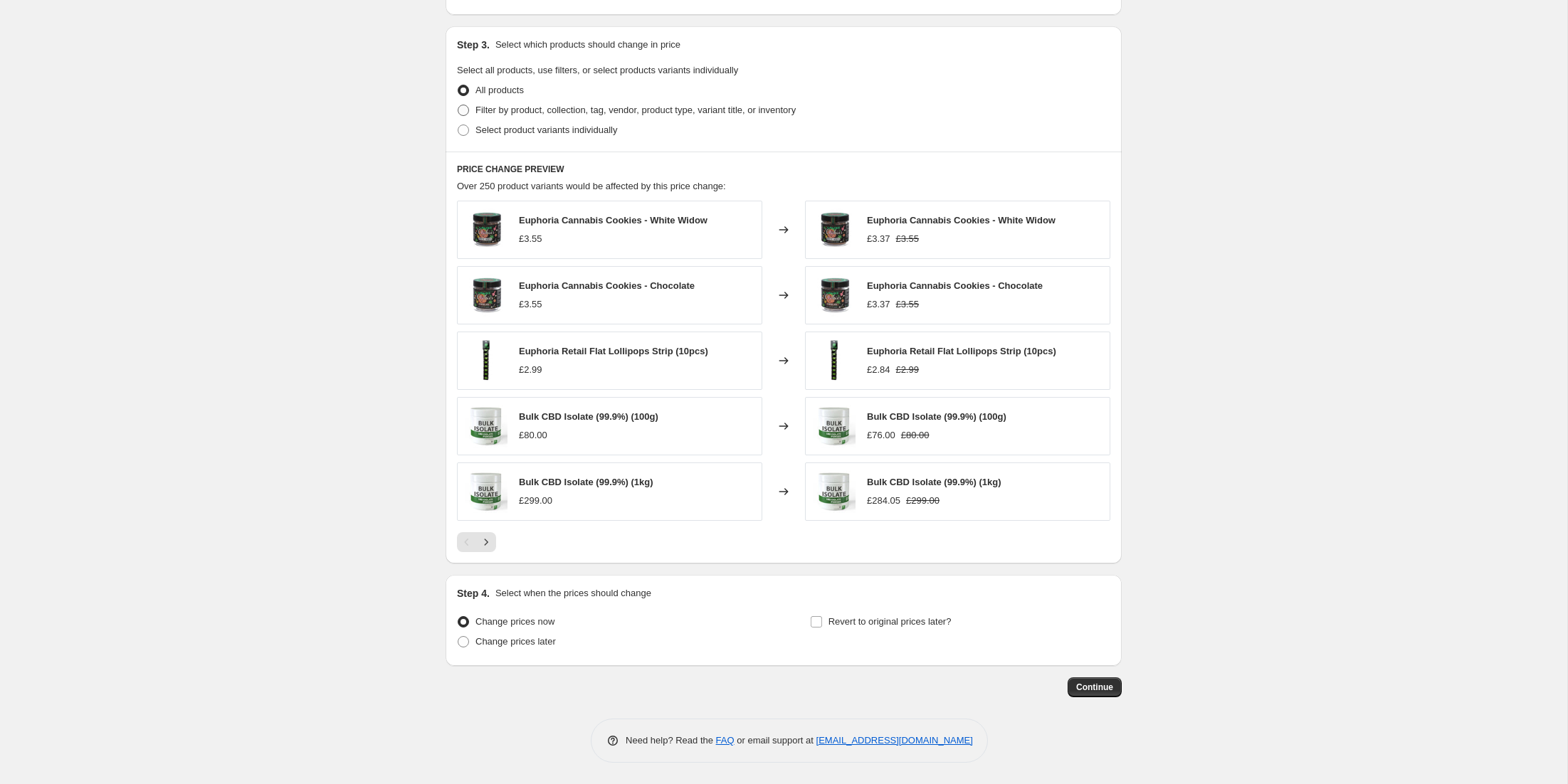
click at [465, 113] on span at bounding box center [463, 110] width 12 height 12
click at [458, 105] on input "Filter by product, collection, tag, vendor, product type, variant title, or inv…" at bounding box center [458, 105] width 1 height 1
radio input "true"
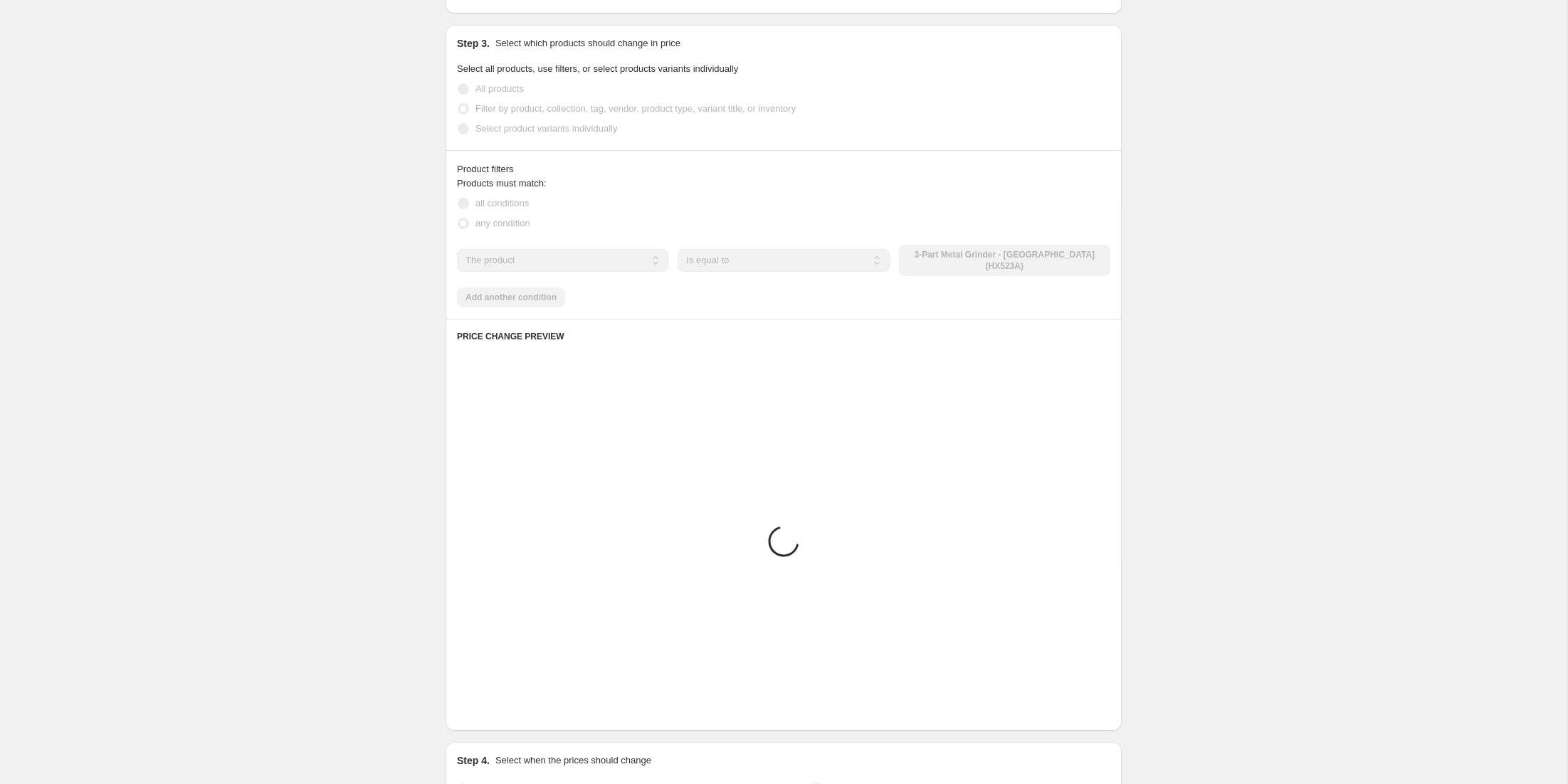
scroll to position [536, 0]
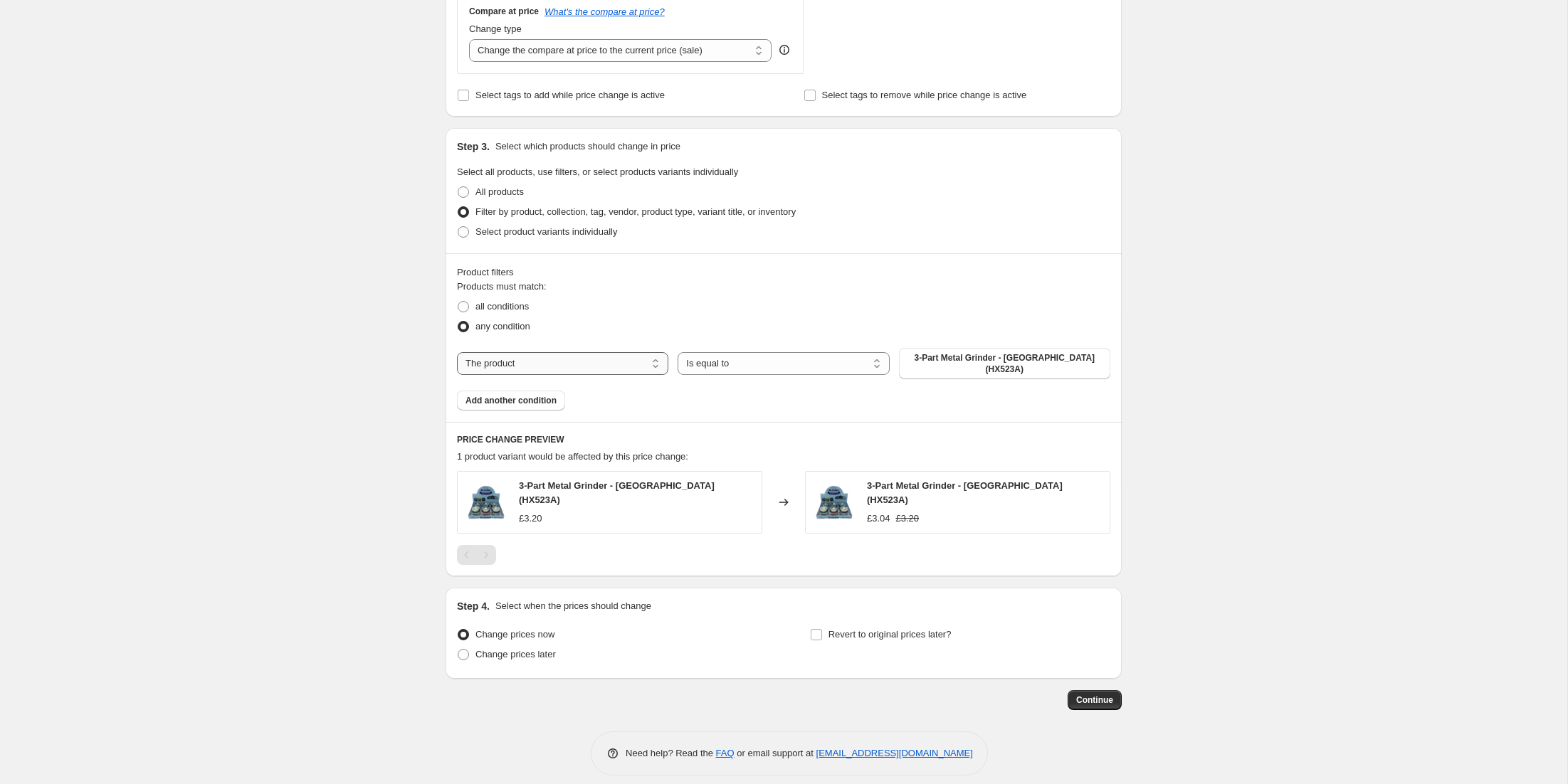
click at [613, 358] on select "The product The product's collection The product's tag The product's vendor The…" at bounding box center [562, 363] width 211 height 23
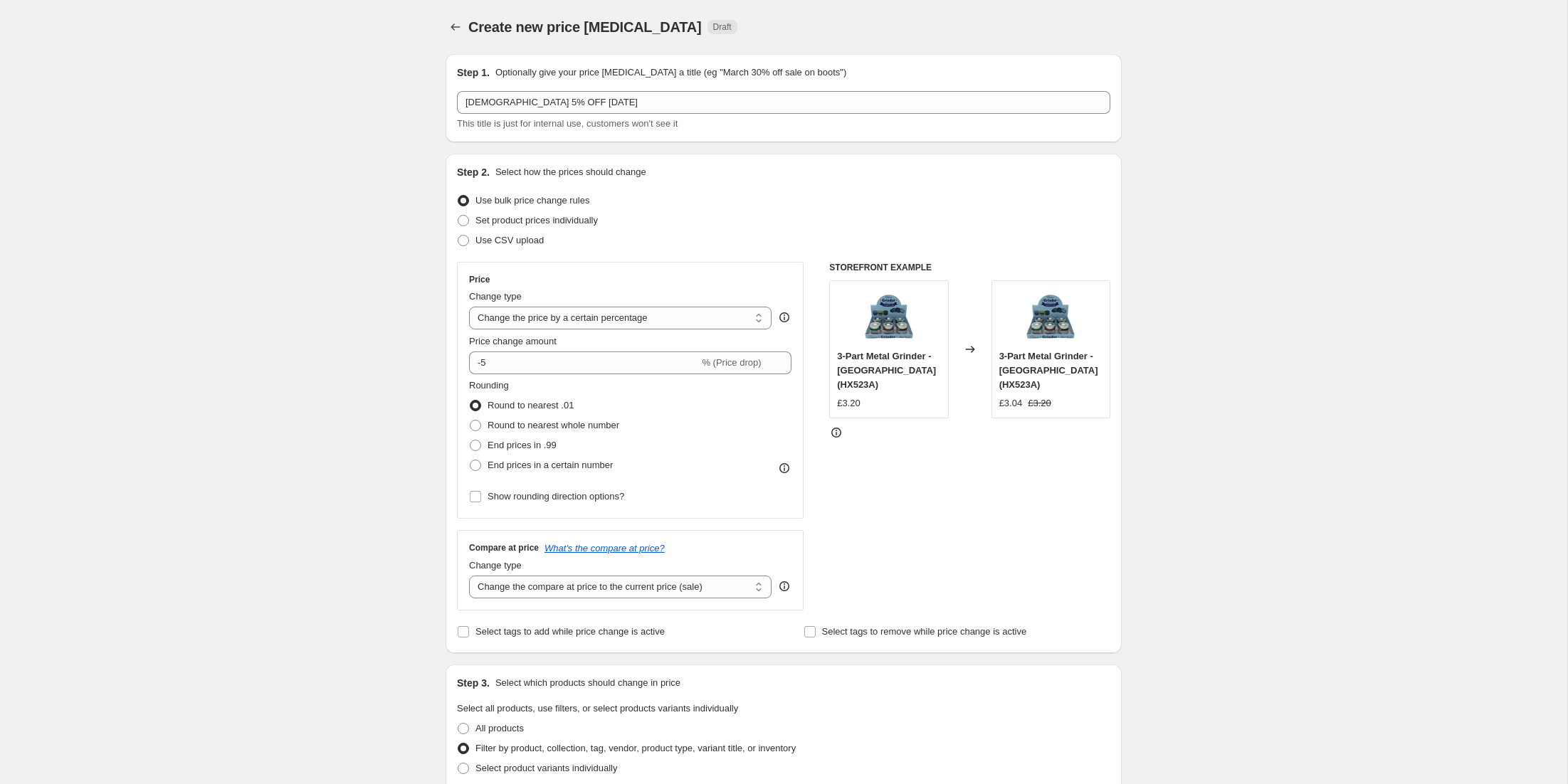
select select "percentage"
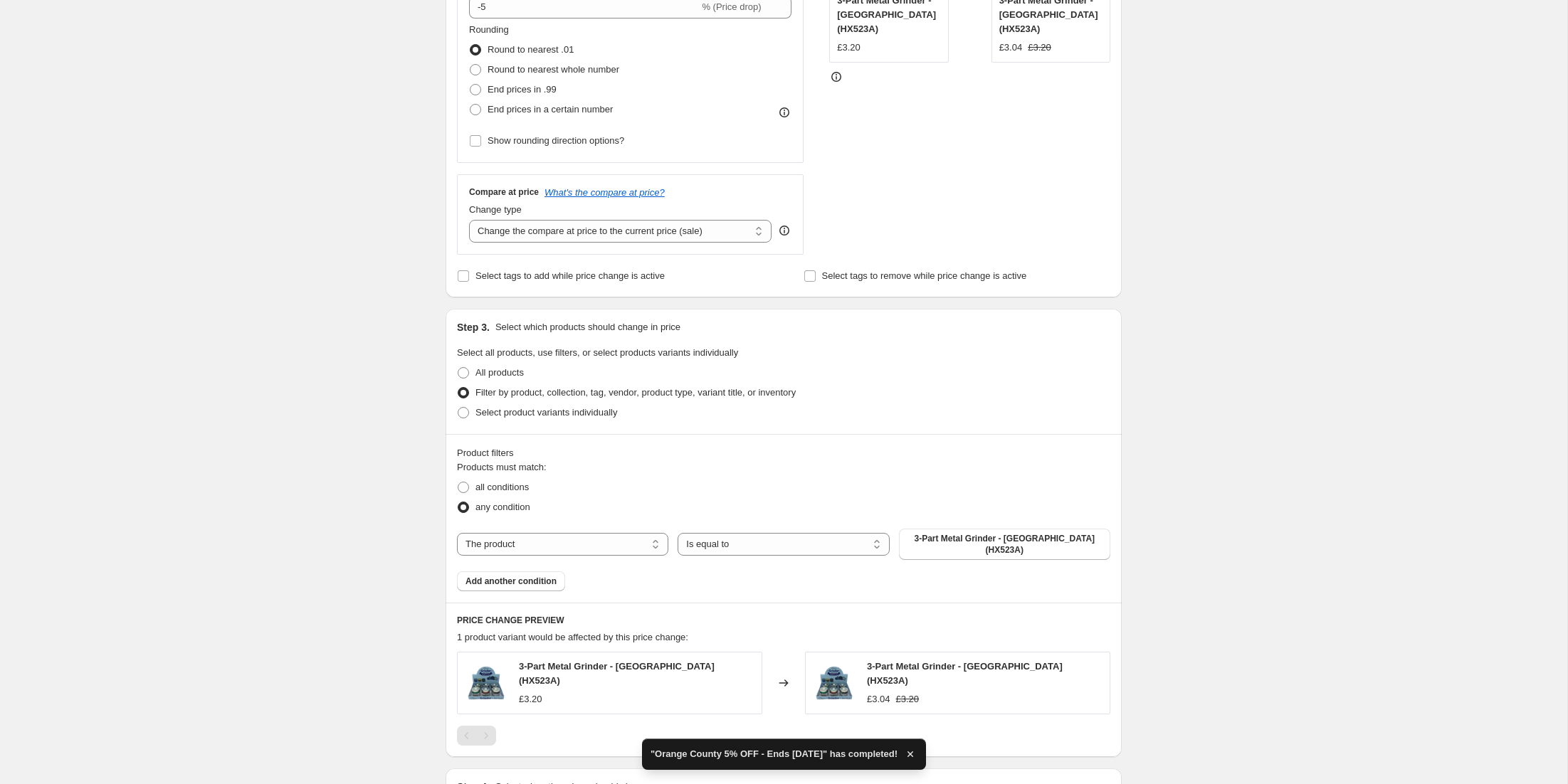
scroll to position [464, 0]
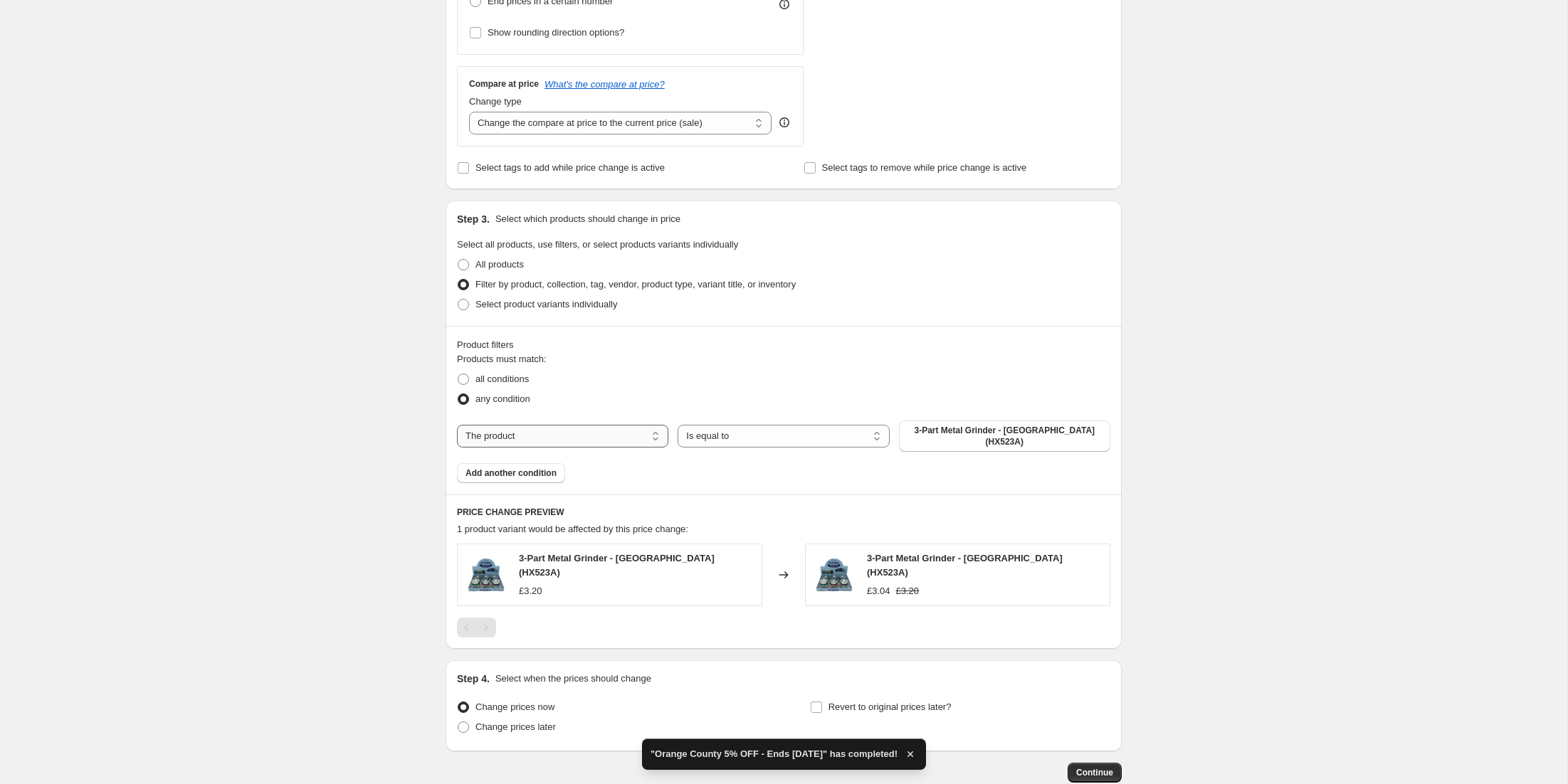
click at [640, 433] on select "The product The product's collection The product's tag The product's vendor The…" at bounding box center [562, 436] width 211 height 23
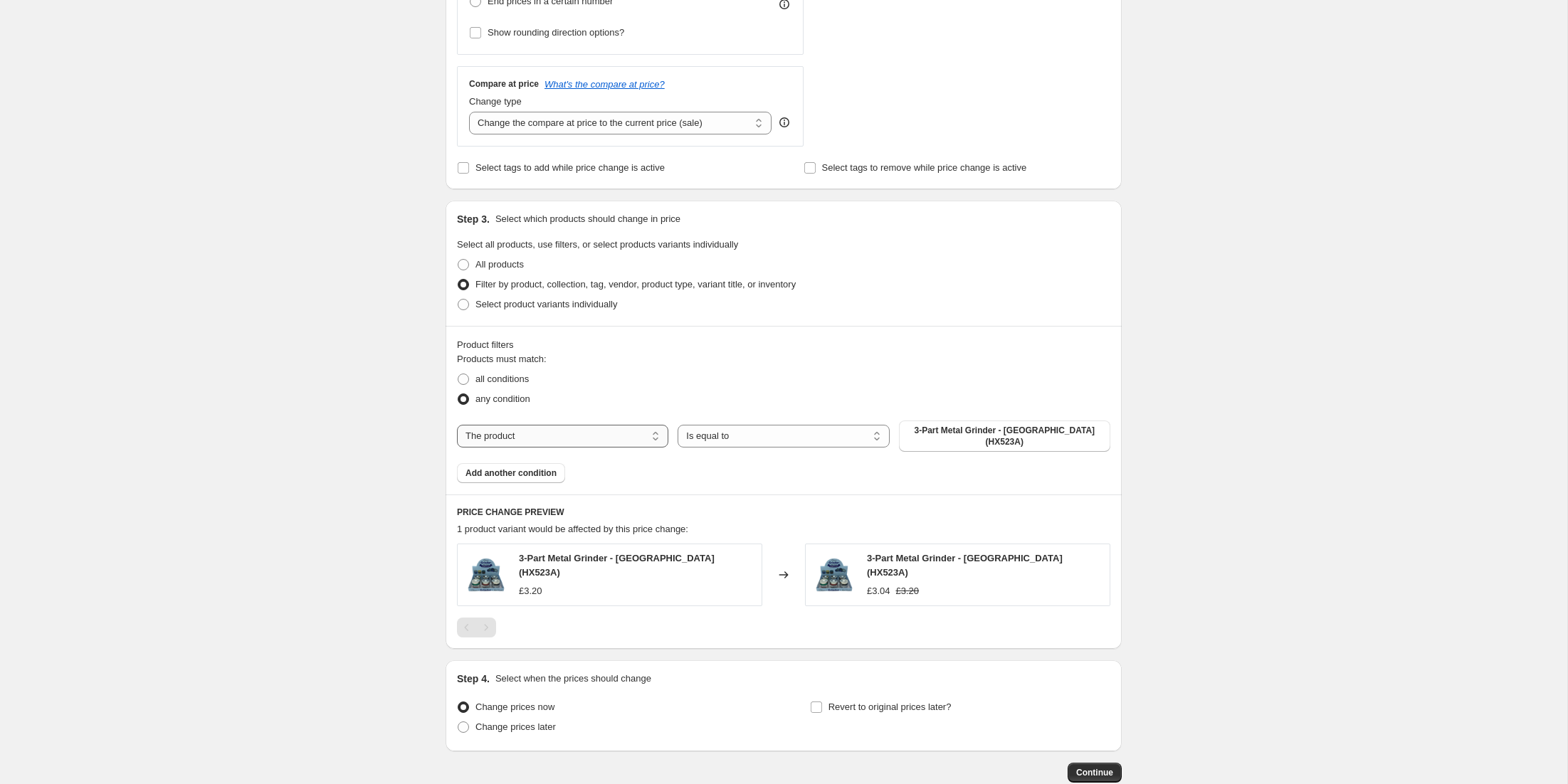
select select "vendor"
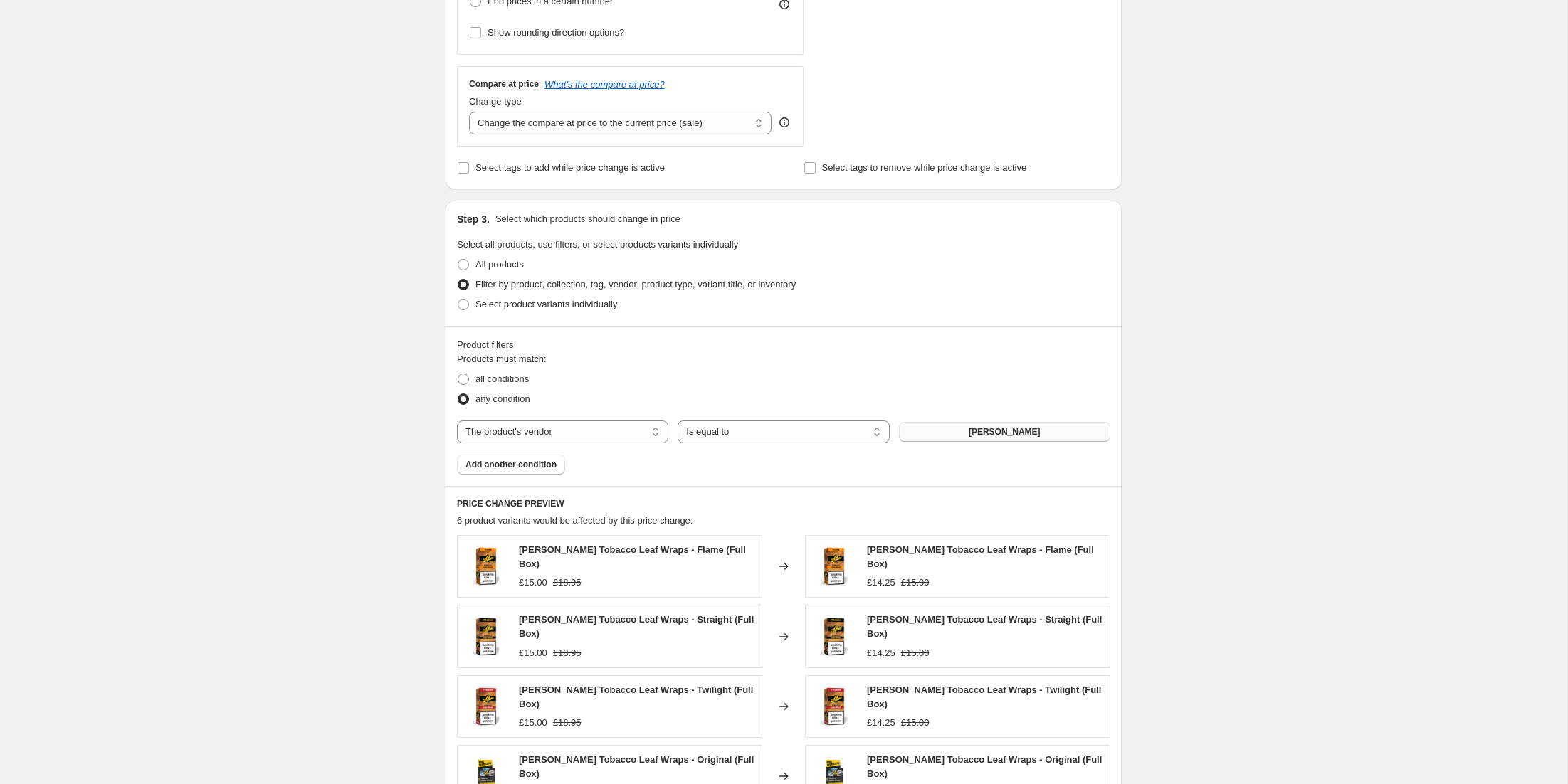
click at [951, 430] on button "[PERSON_NAME]" at bounding box center [1004, 431] width 211 height 20
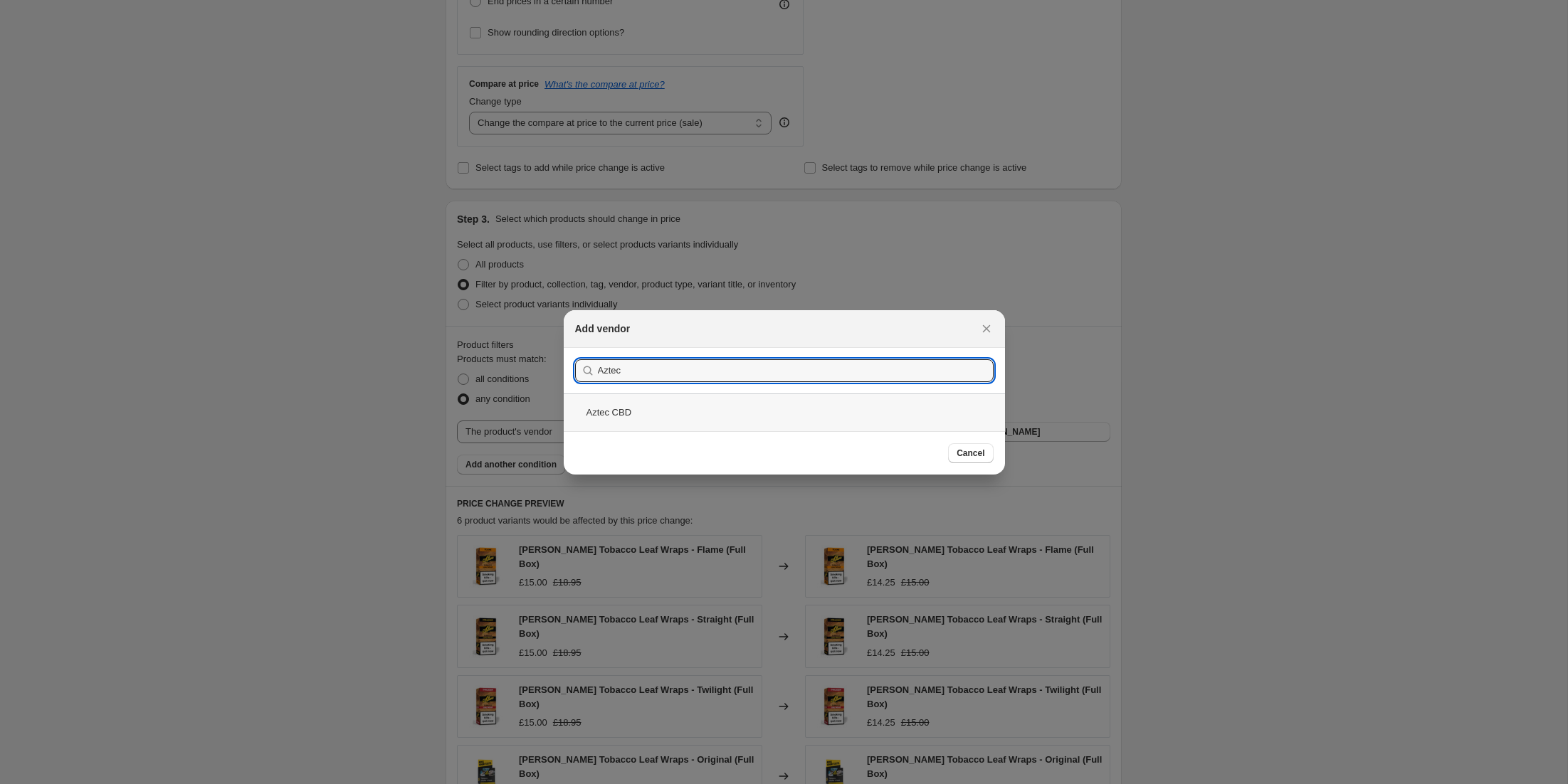
type input "Aztec"
click at [633, 415] on div "Aztec CBD" at bounding box center [784, 412] width 442 height 38
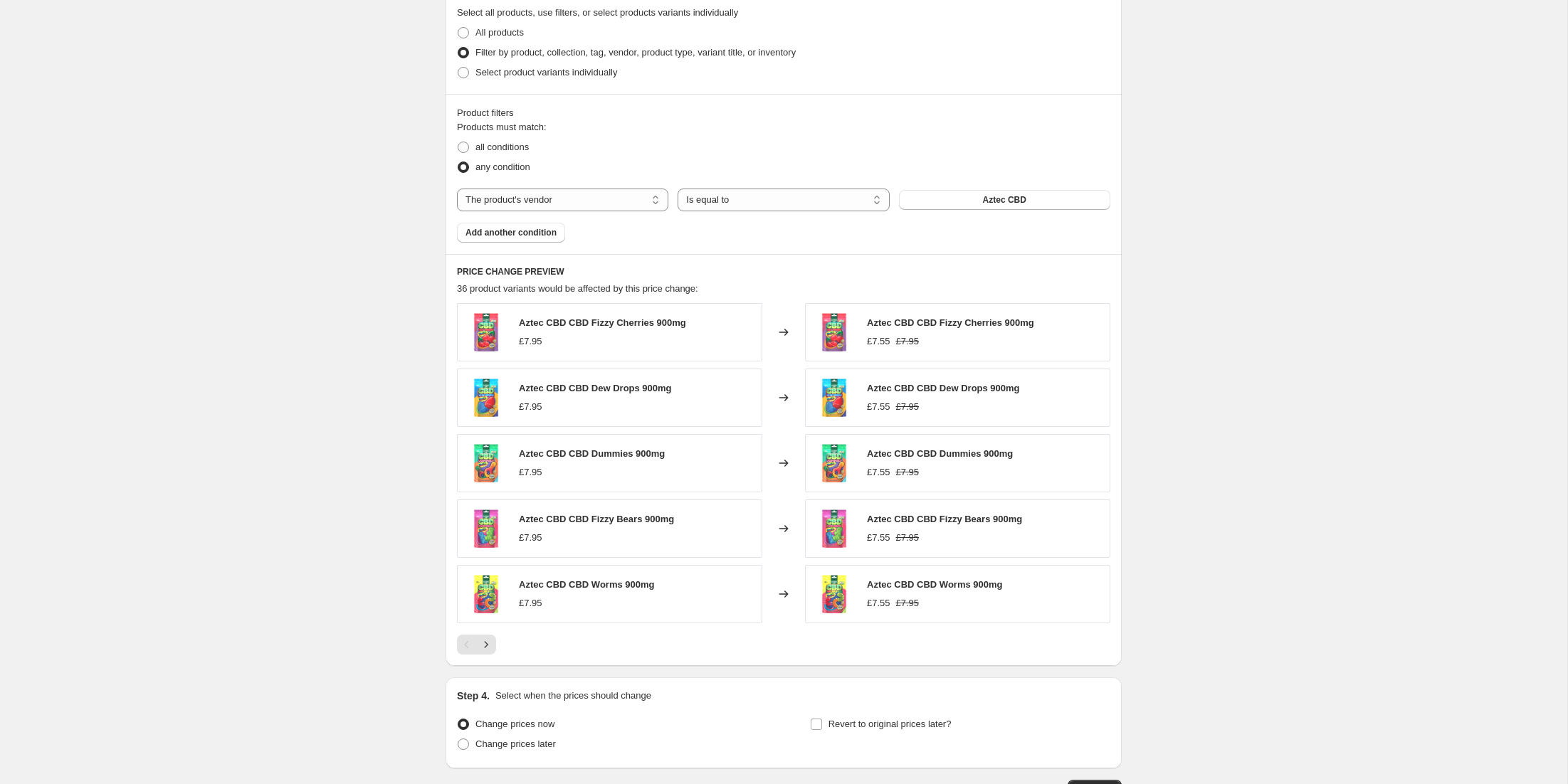
scroll to position [799, 0]
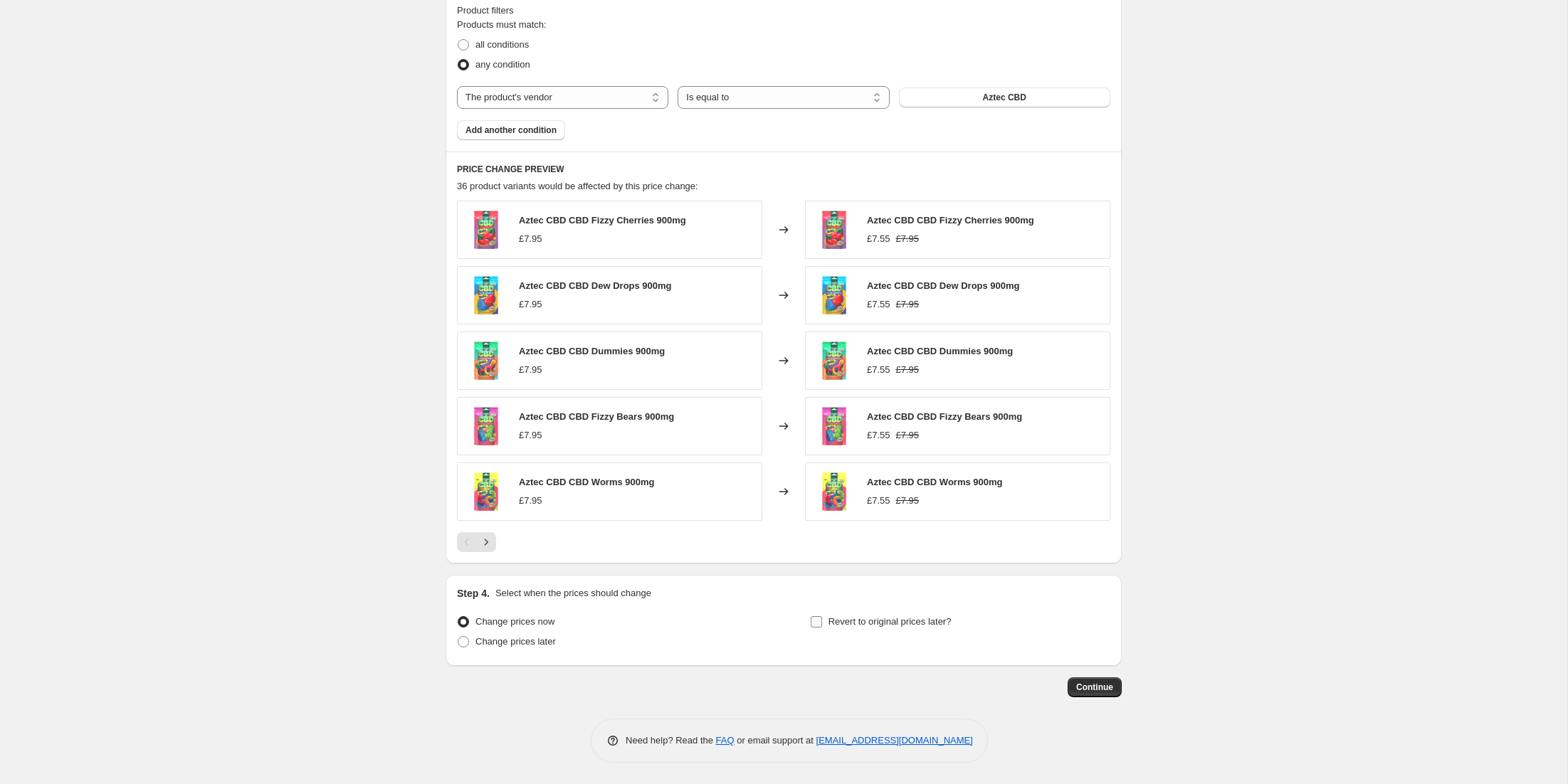
click at [824, 619] on label "Revert to original prices later?" at bounding box center [880, 621] width 142 height 20
click at [822, 619] on input "Revert to original prices later?" at bounding box center [816, 622] width 12 height 12
checkbox input "true"
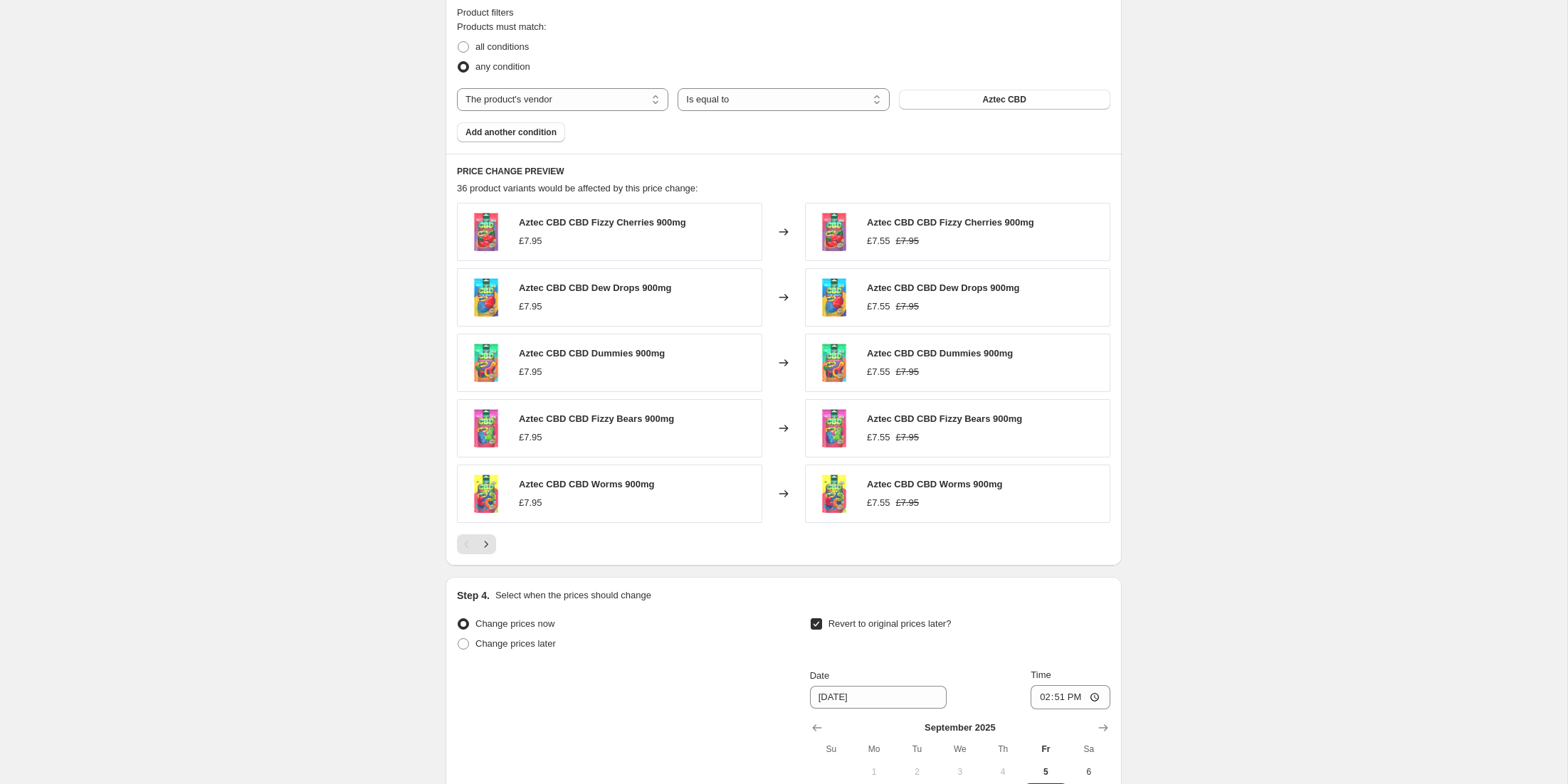
scroll to position [959, 0]
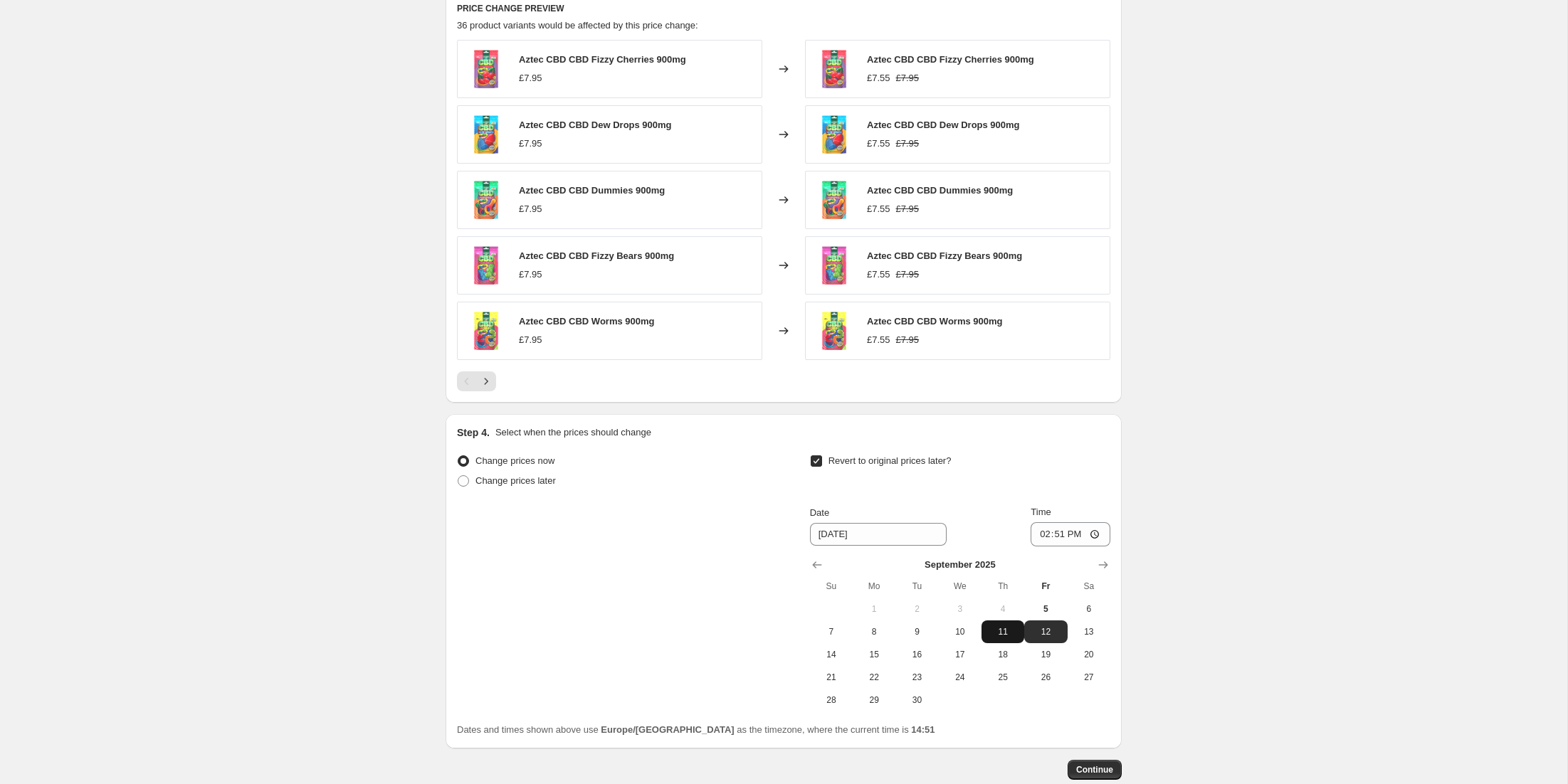
click at [1004, 634] on span "11" at bounding box center [1003, 632] width 31 height 12
type input "[DATE]"
click at [1058, 536] on input "14:51" at bounding box center [1071, 534] width 80 height 24
click at [1077, 531] on input "00:51" at bounding box center [1071, 534] width 80 height 24
type input "00:00"
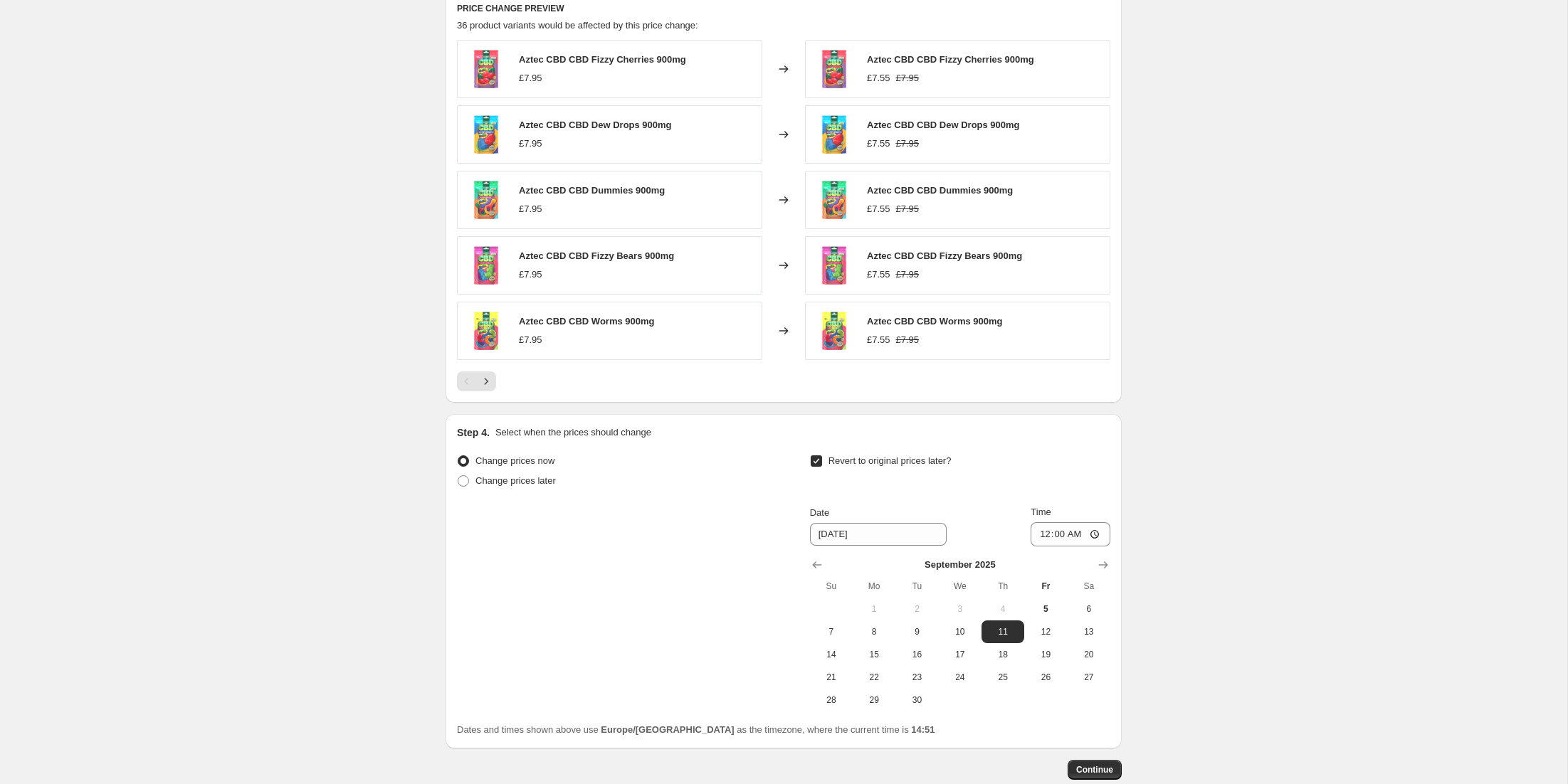
click at [744, 581] on div "Change prices now Change prices later Revert to original prices later? Date [DA…" at bounding box center [784, 581] width 654 height 261
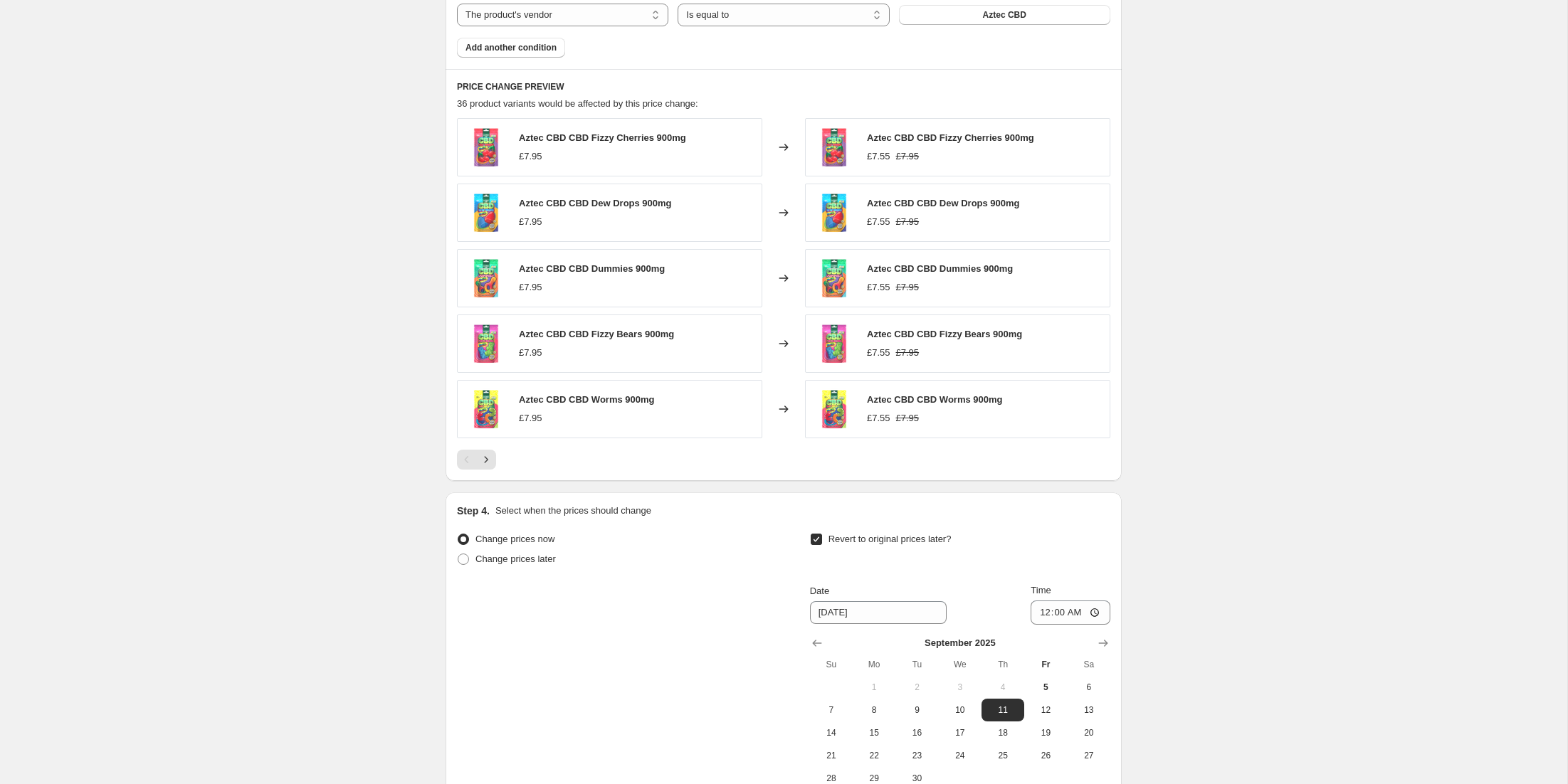
scroll to position [1042, 0]
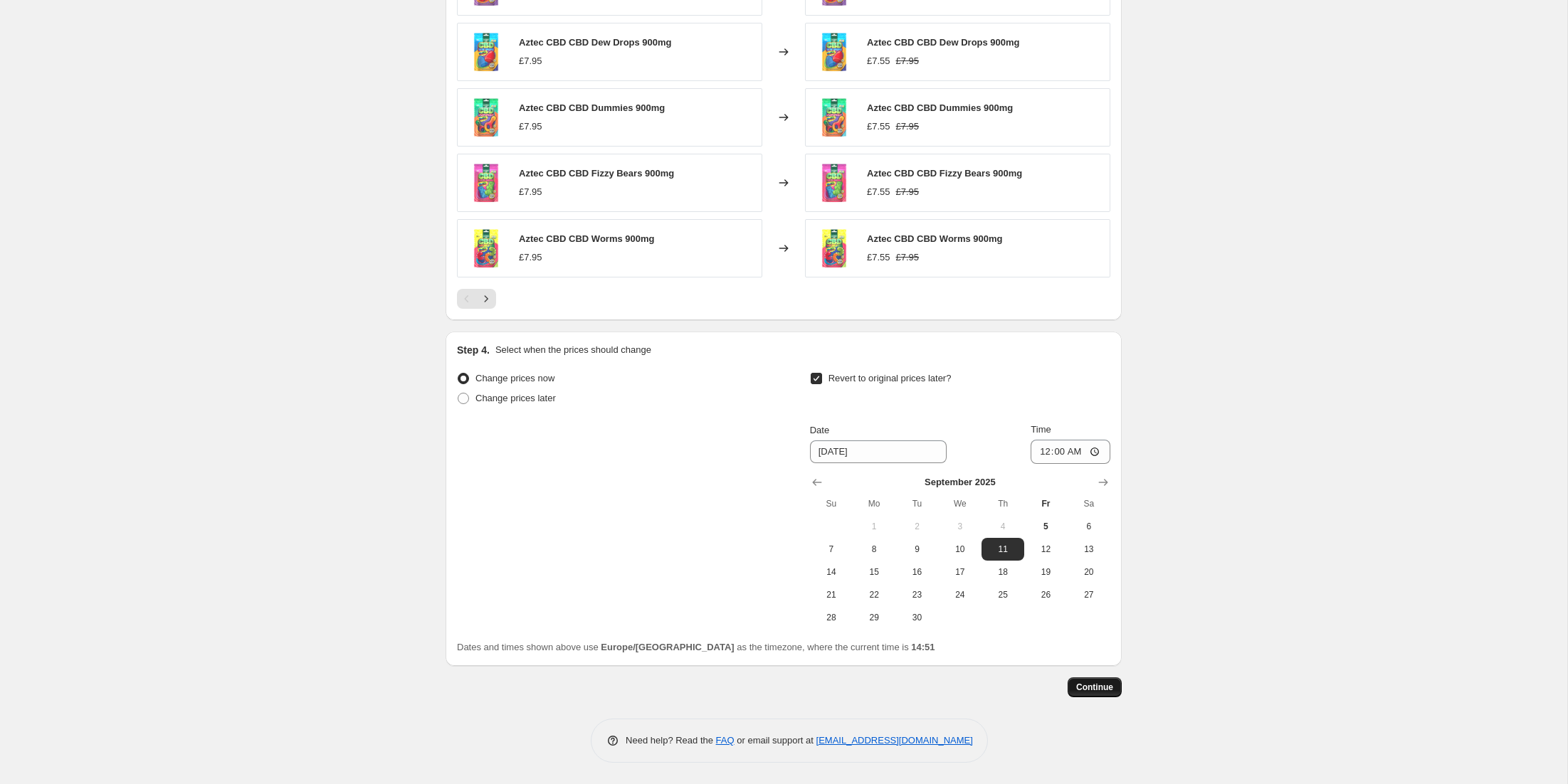
click at [1083, 690] on span "Continue" at bounding box center [1094, 687] width 37 height 12
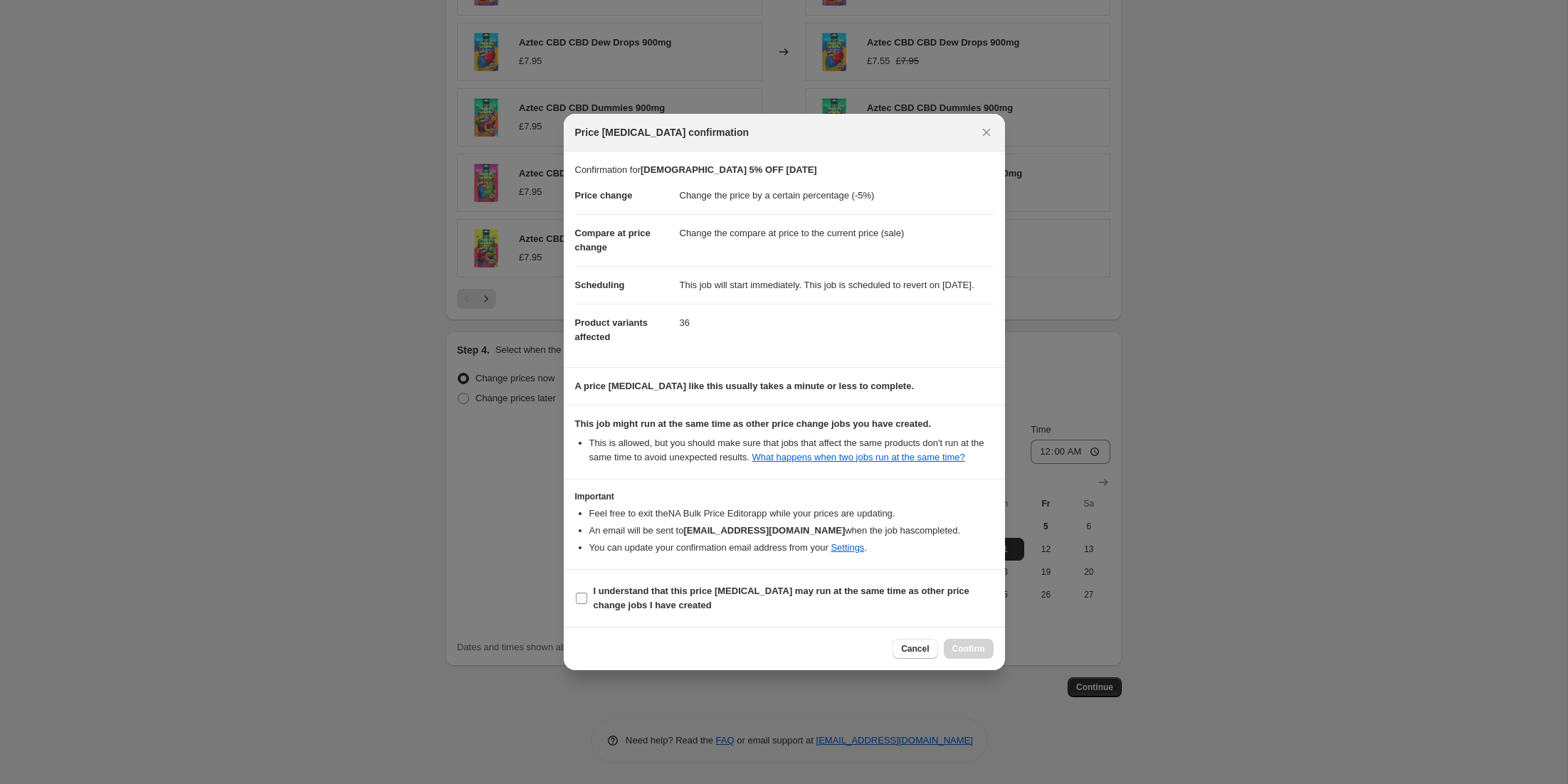
click at [677, 608] on b "I understand that this price [MEDICAL_DATA] may run at the same time as other p…" at bounding box center [782, 598] width 376 height 25
click at [588, 604] on input "I understand that this price [MEDICAL_DATA] may run at the same time as other p…" at bounding box center [582, 599] width 12 height 12
checkbox input "true"
click at [963, 655] on span "Confirm" at bounding box center [969, 649] width 33 height 12
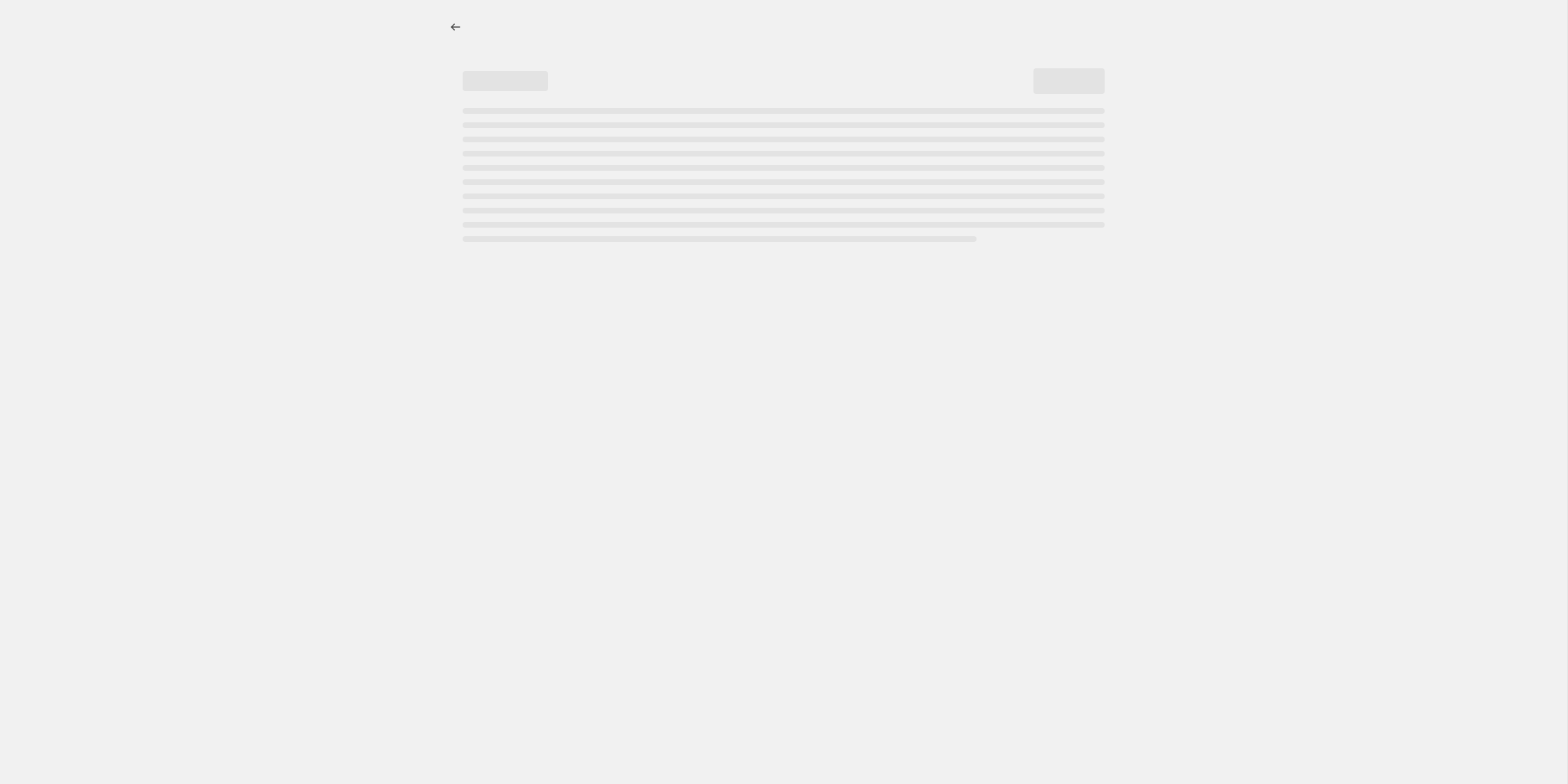
select select "percentage"
select select "vendor"
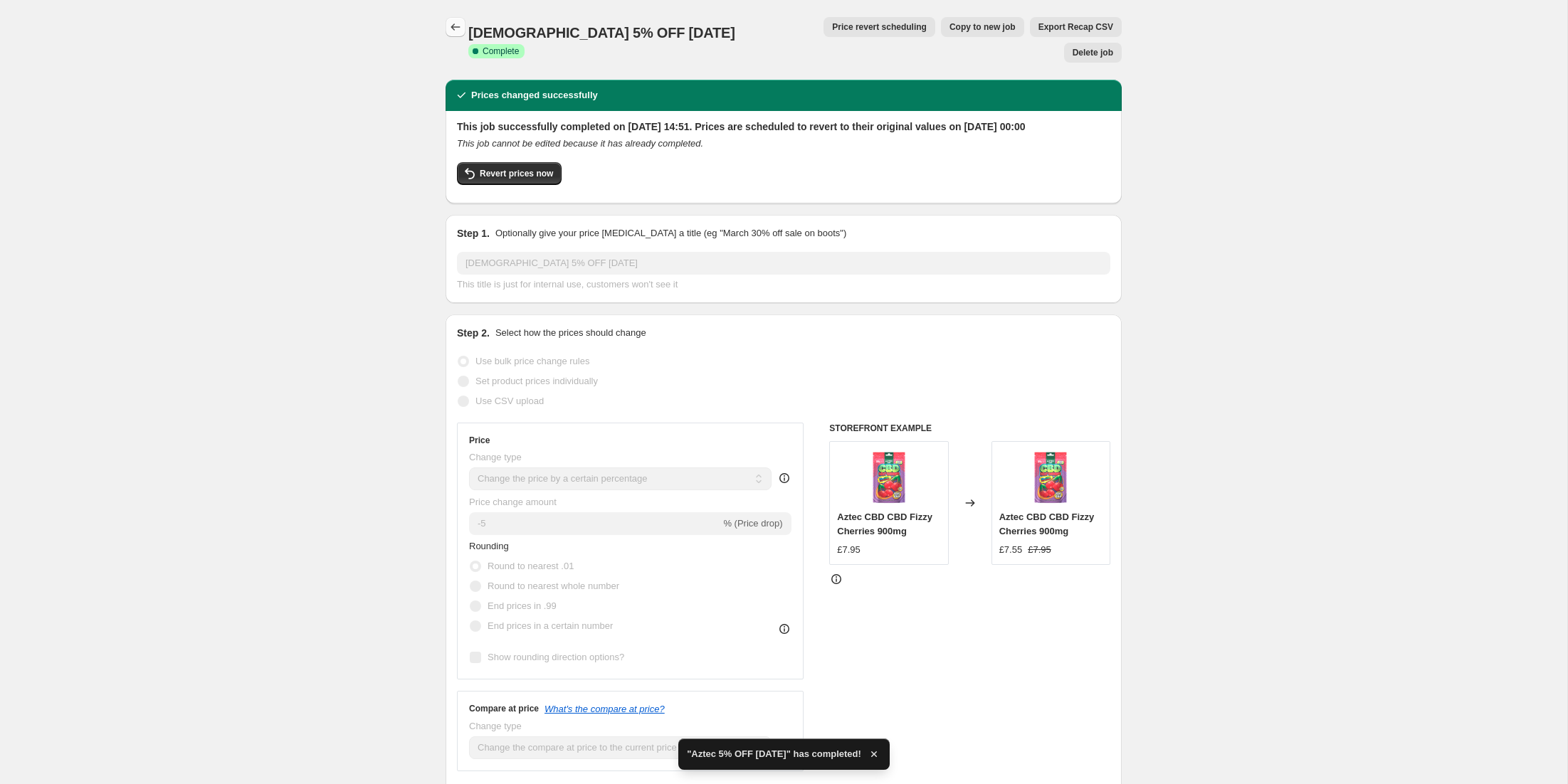
click at [452, 25] on icon "Price change jobs" at bounding box center [456, 27] width 15 height 15
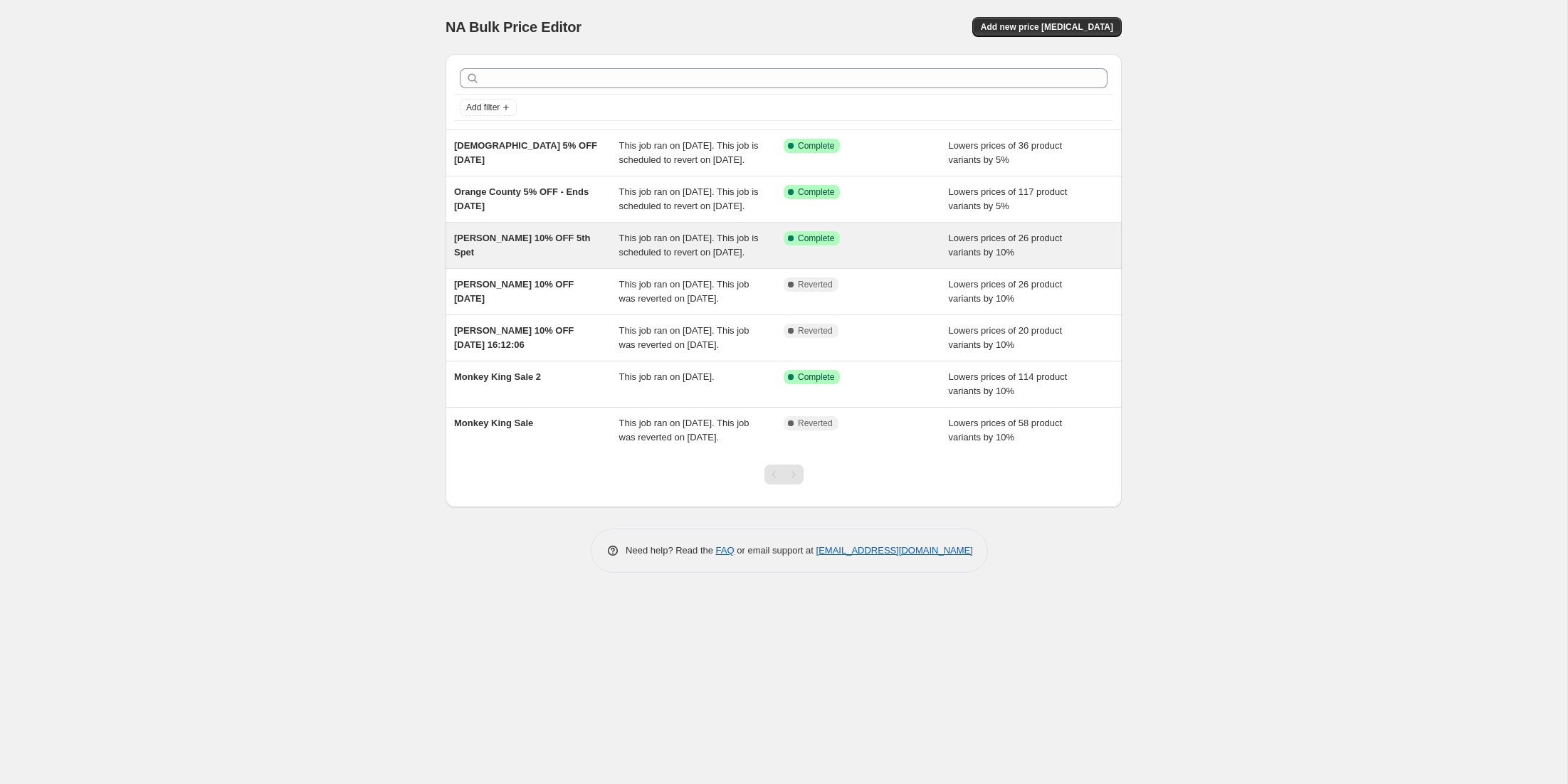
click at [486, 260] on div "[PERSON_NAME] 10% OFF 5th Spet" at bounding box center [536, 245] width 165 height 28
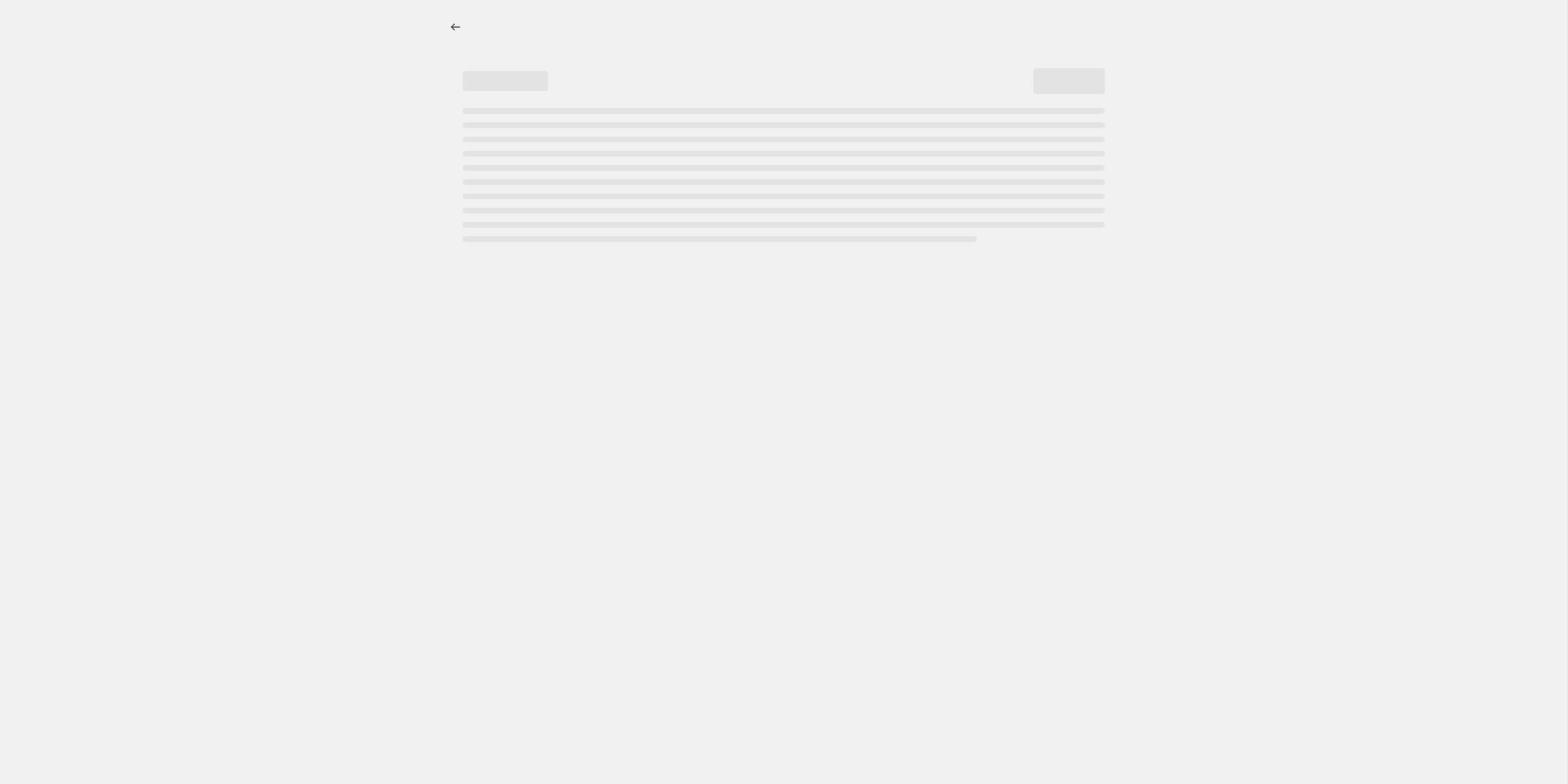
select select "percentage"
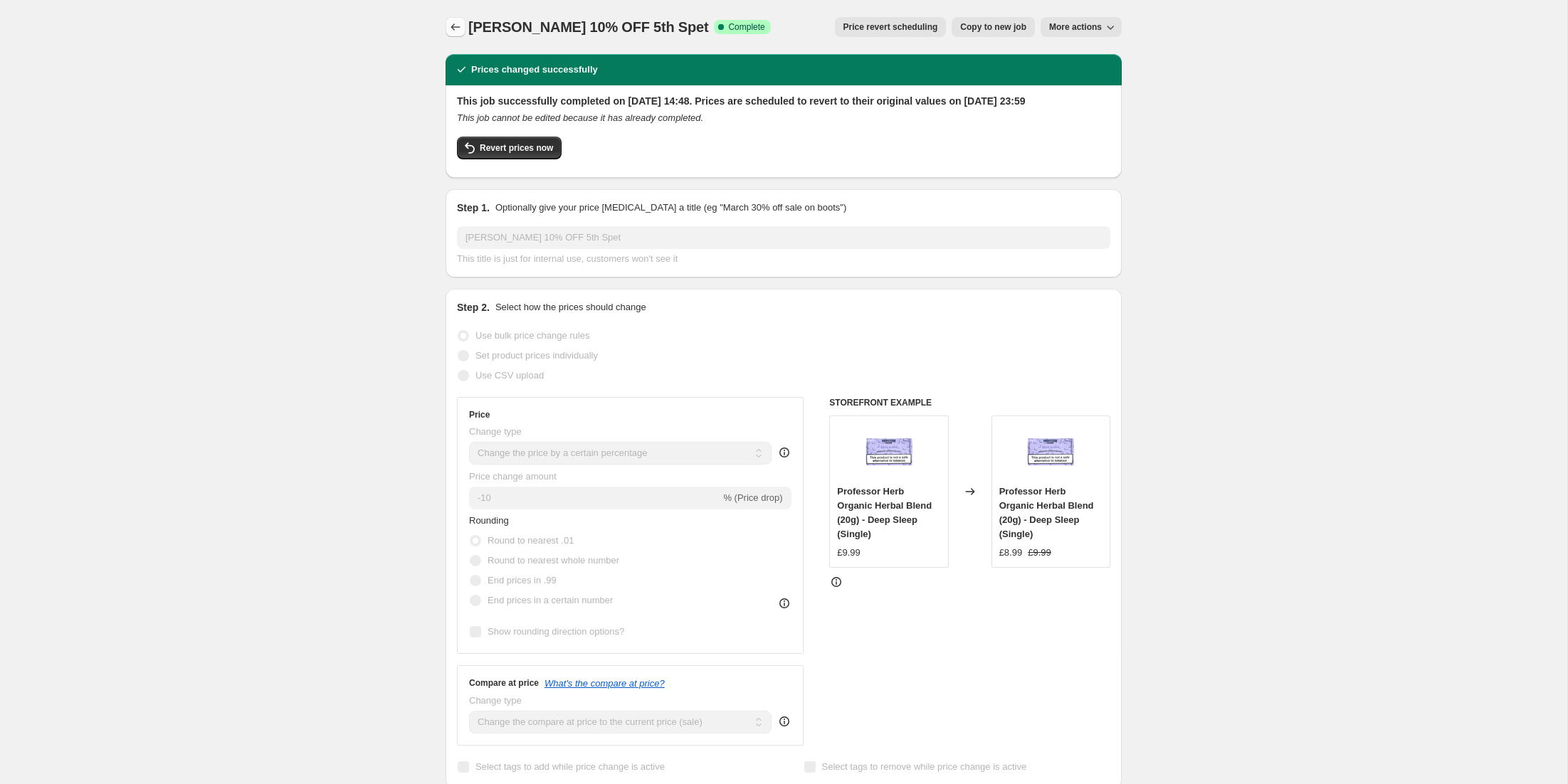
click at [454, 23] on icon "Price change jobs" at bounding box center [456, 27] width 15 height 15
